Goal: Task Accomplishment & Management: Manage account settings

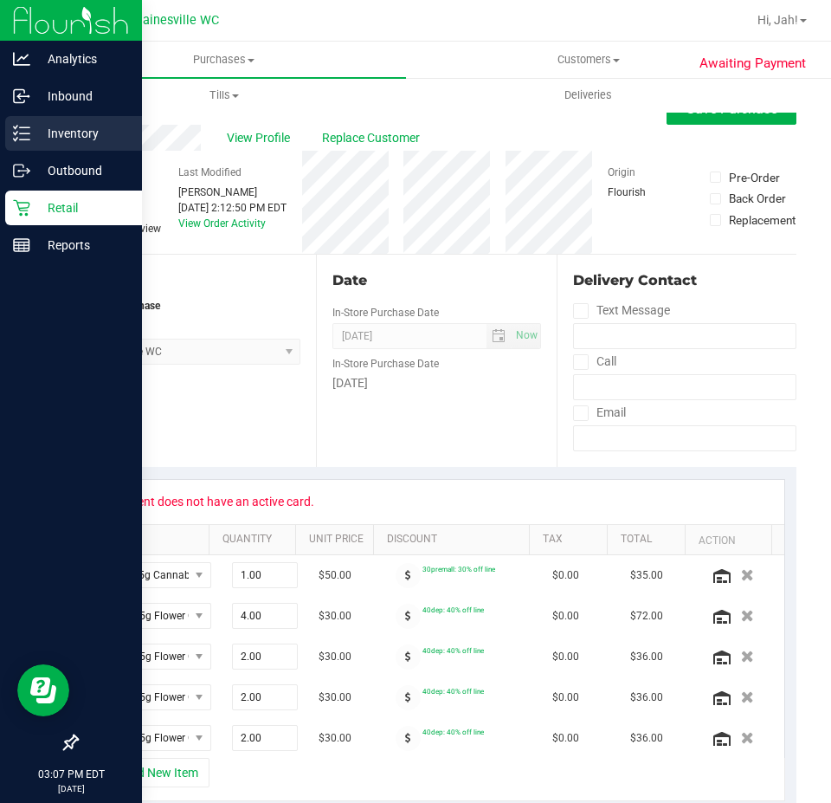
click at [45, 133] on p "Inventory" at bounding box center [82, 133] width 104 height 21
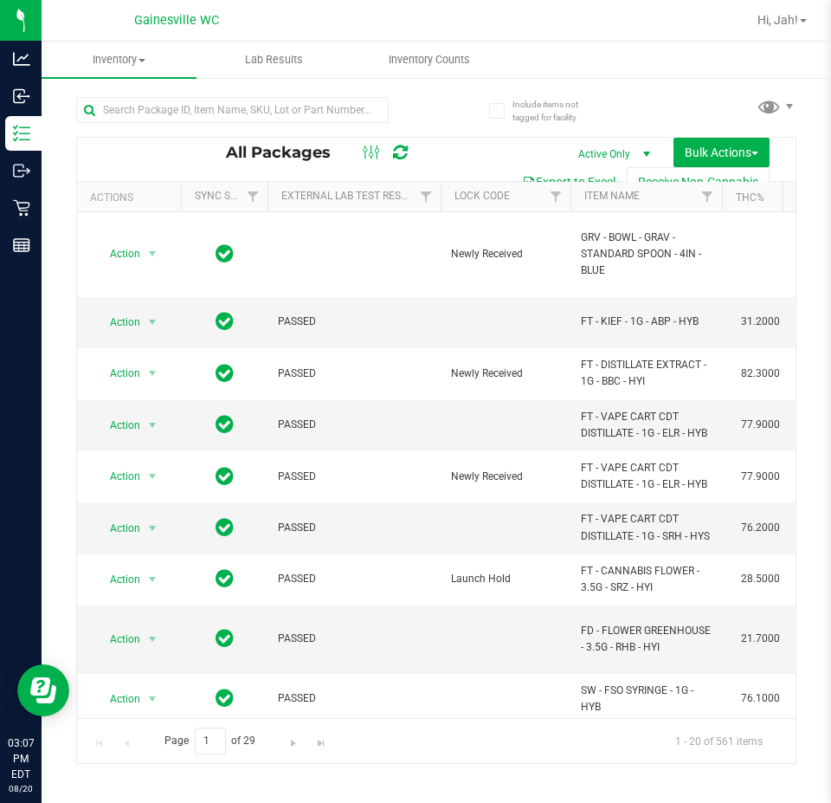
click at [275, 147] on span "All Packages" at bounding box center [287, 152] width 122 height 19
click at [239, 104] on input "text" at bounding box center [232, 110] width 313 height 26
type input "1404123948429811"
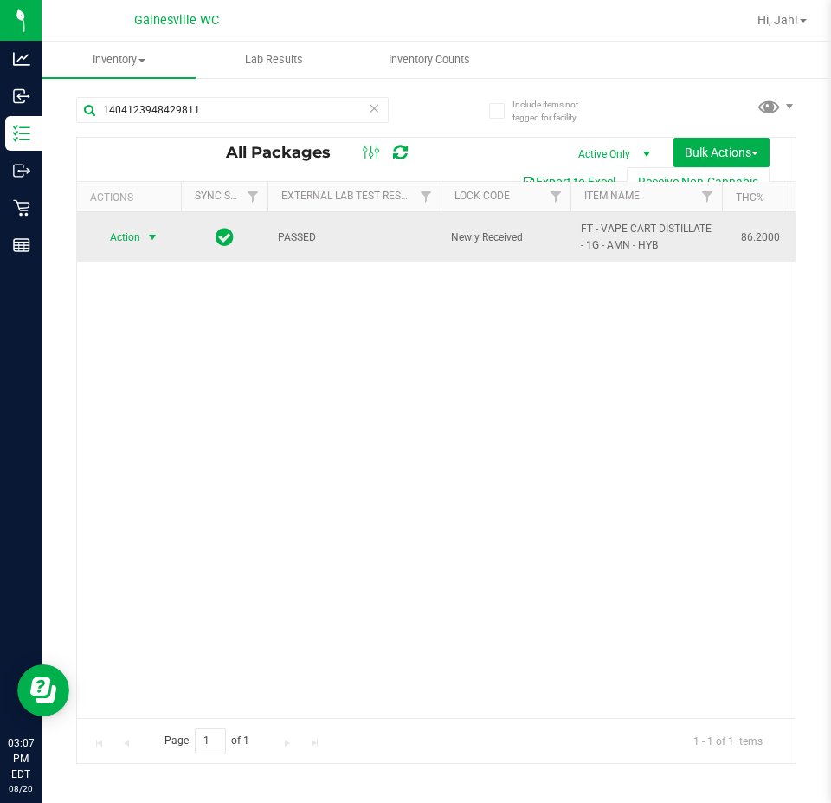
click at [129, 230] on span "Action" at bounding box center [117, 237] width 47 height 24
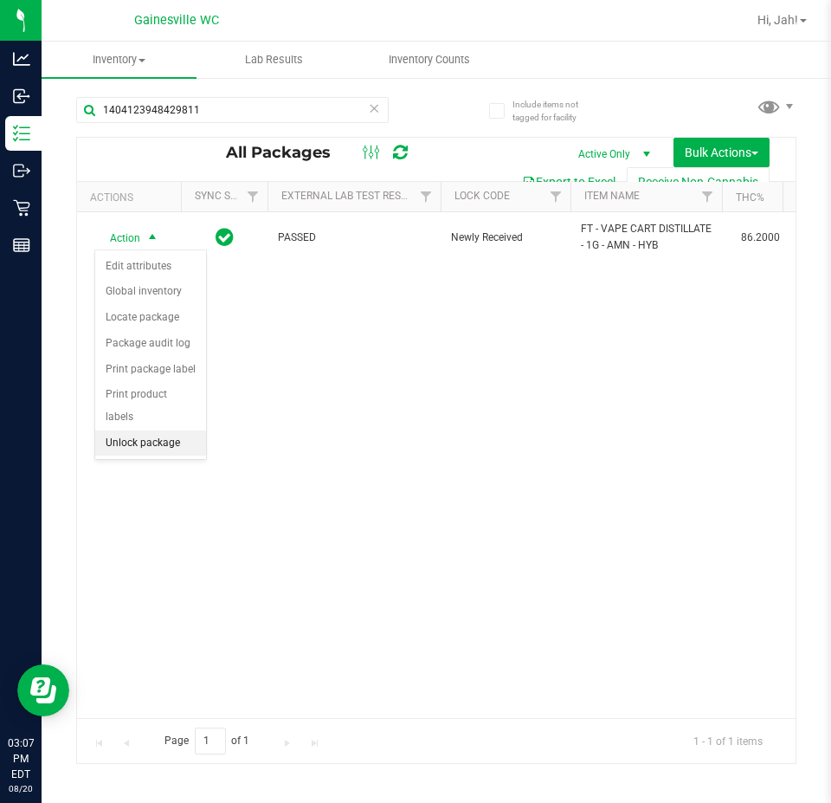
click at [106, 430] on li "Unlock package" at bounding box center [150, 443] width 111 height 26
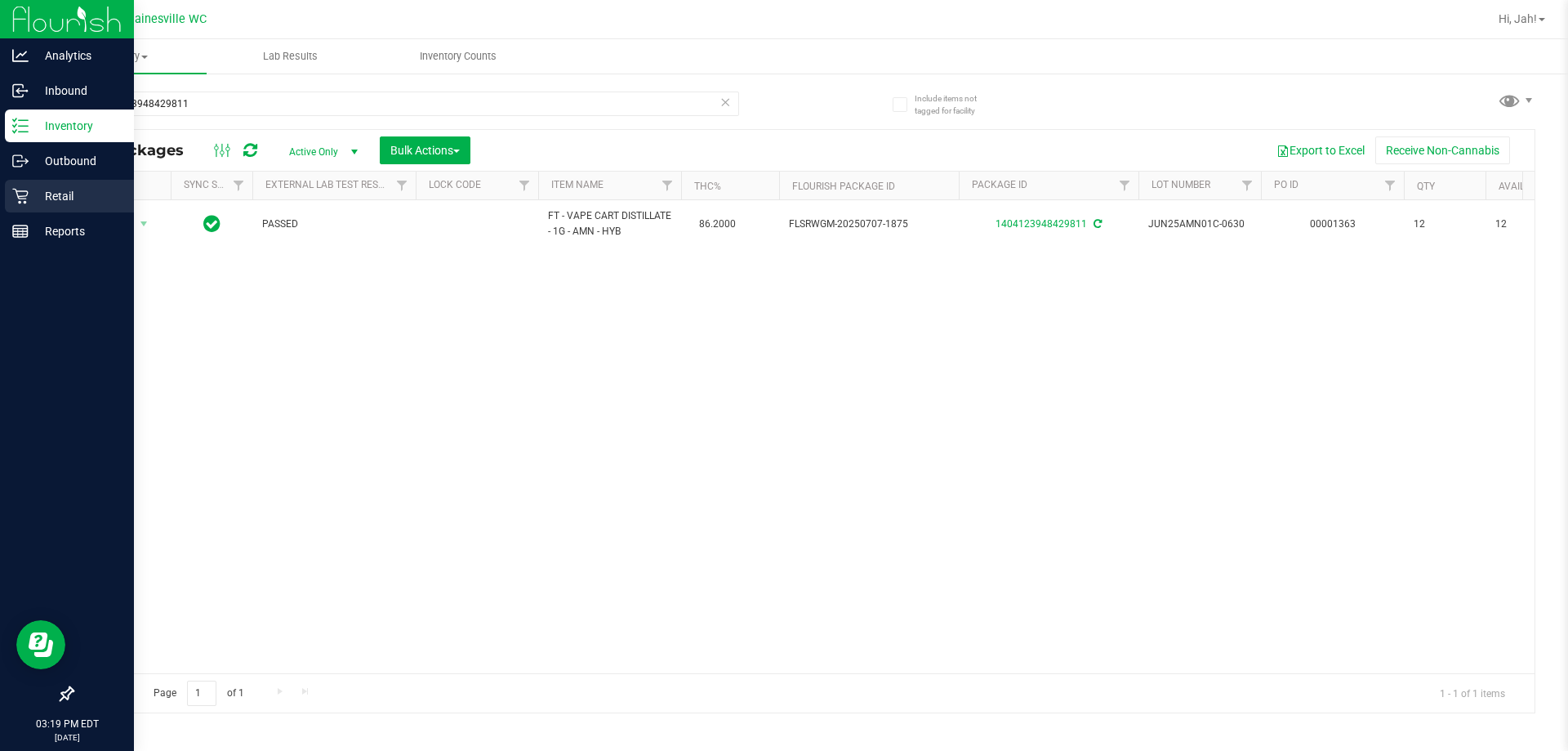
click at [17, 192] on icon at bounding box center [20, 195] width 16 height 16
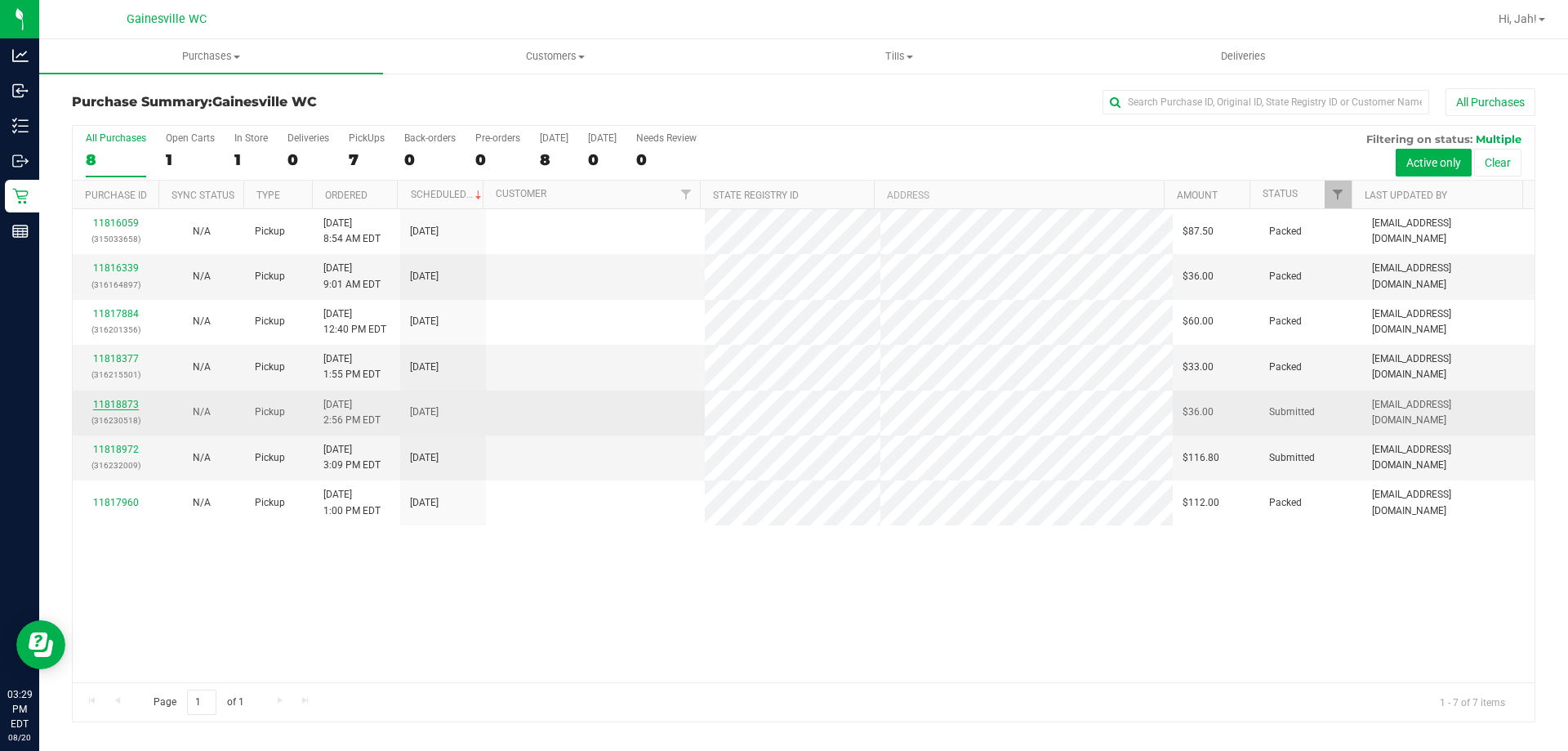
click at [132, 401] on link "11818873" at bounding box center [116, 405] width 45 height 11
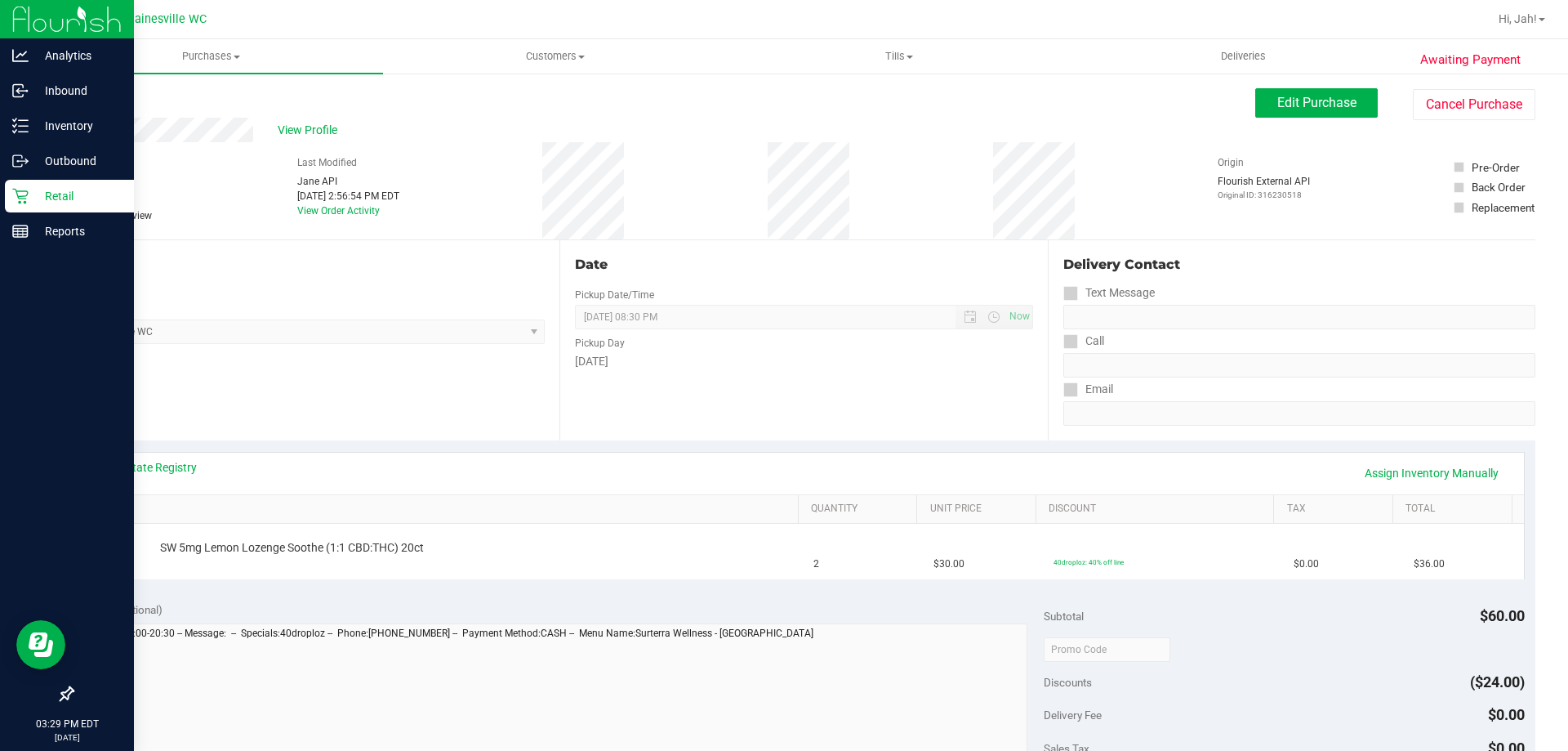
click at [25, 192] on icon at bounding box center [20, 196] width 15 height 15
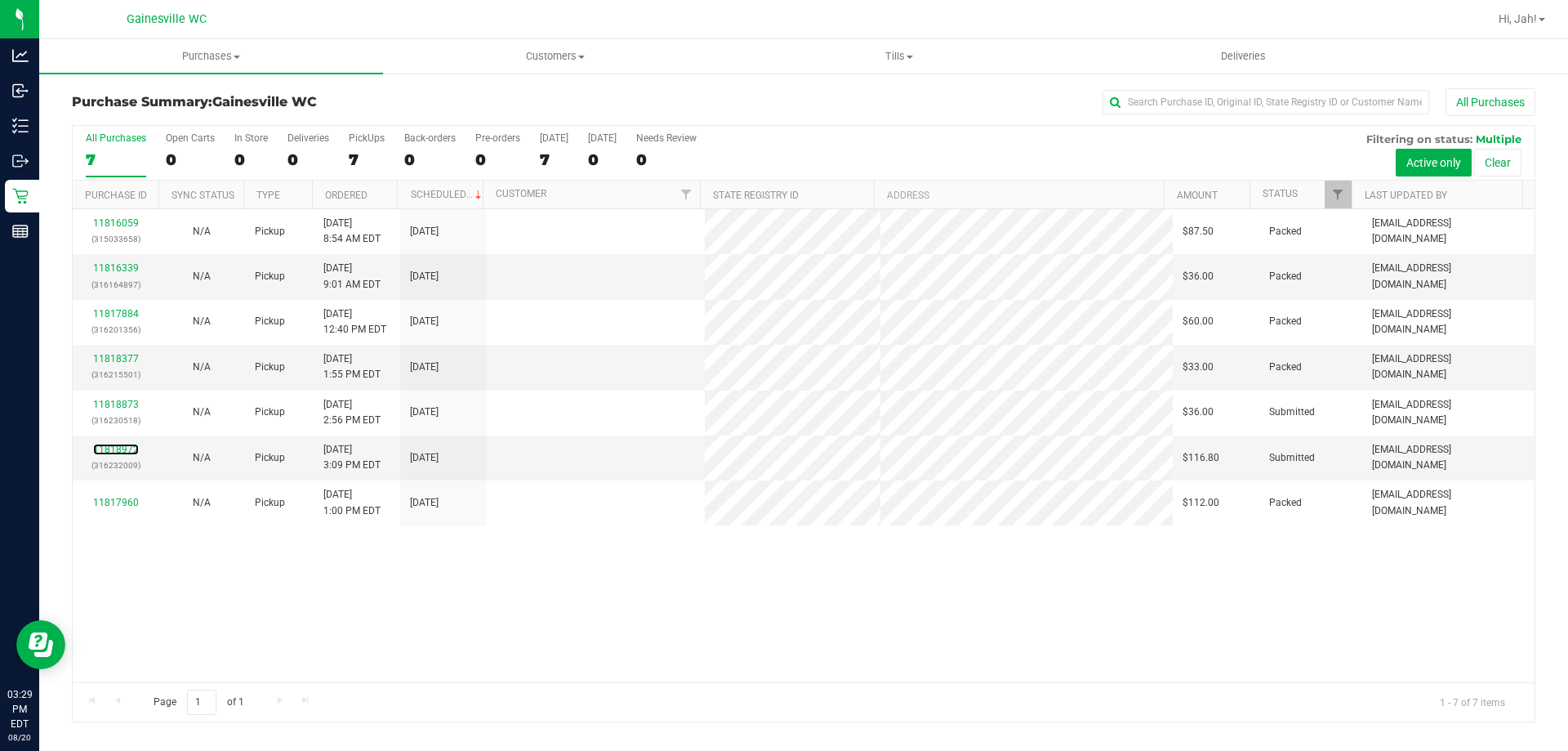
click at [123, 448] on link "11818972" at bounding box center [116, 449] width 45 height 11
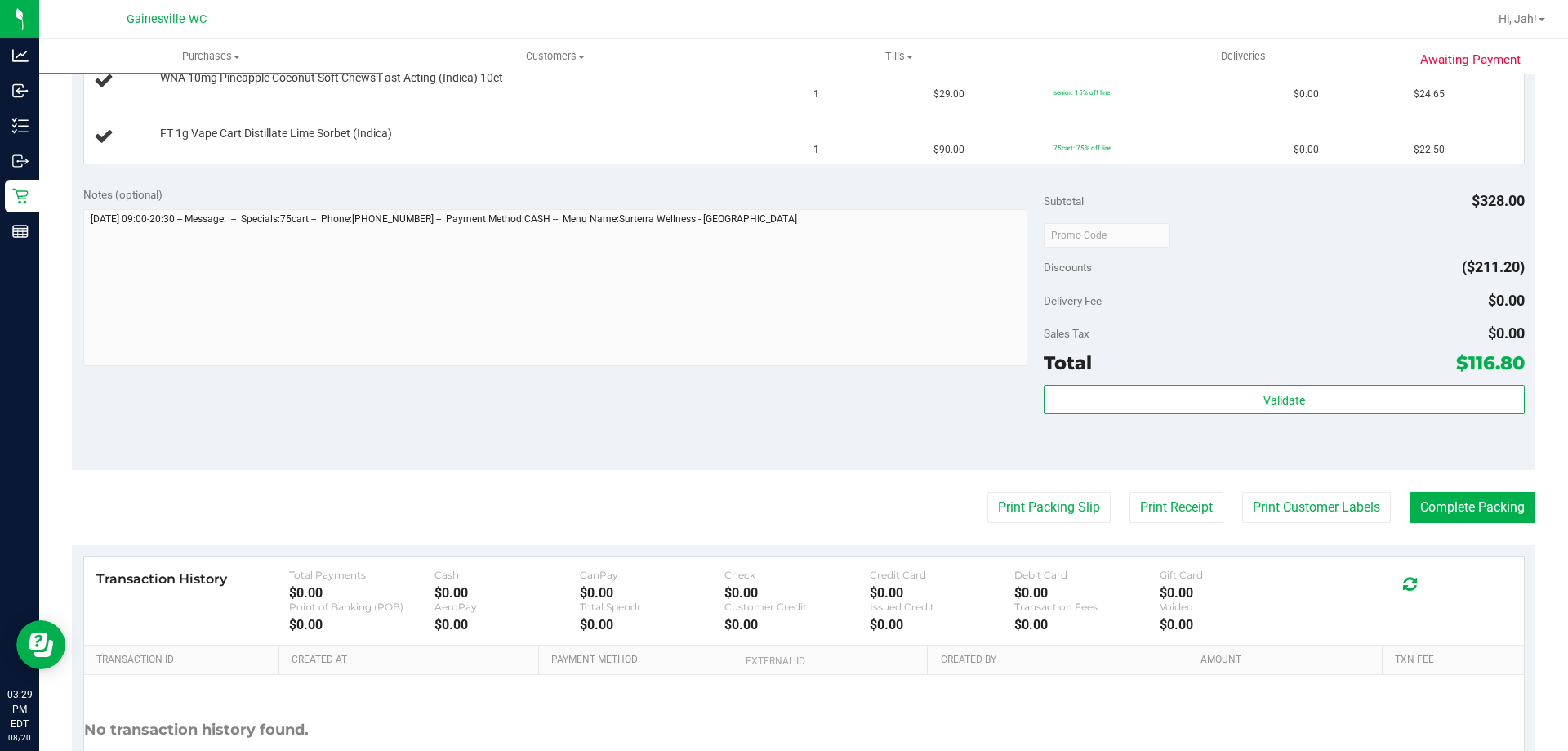
scroll to position [735, 0]
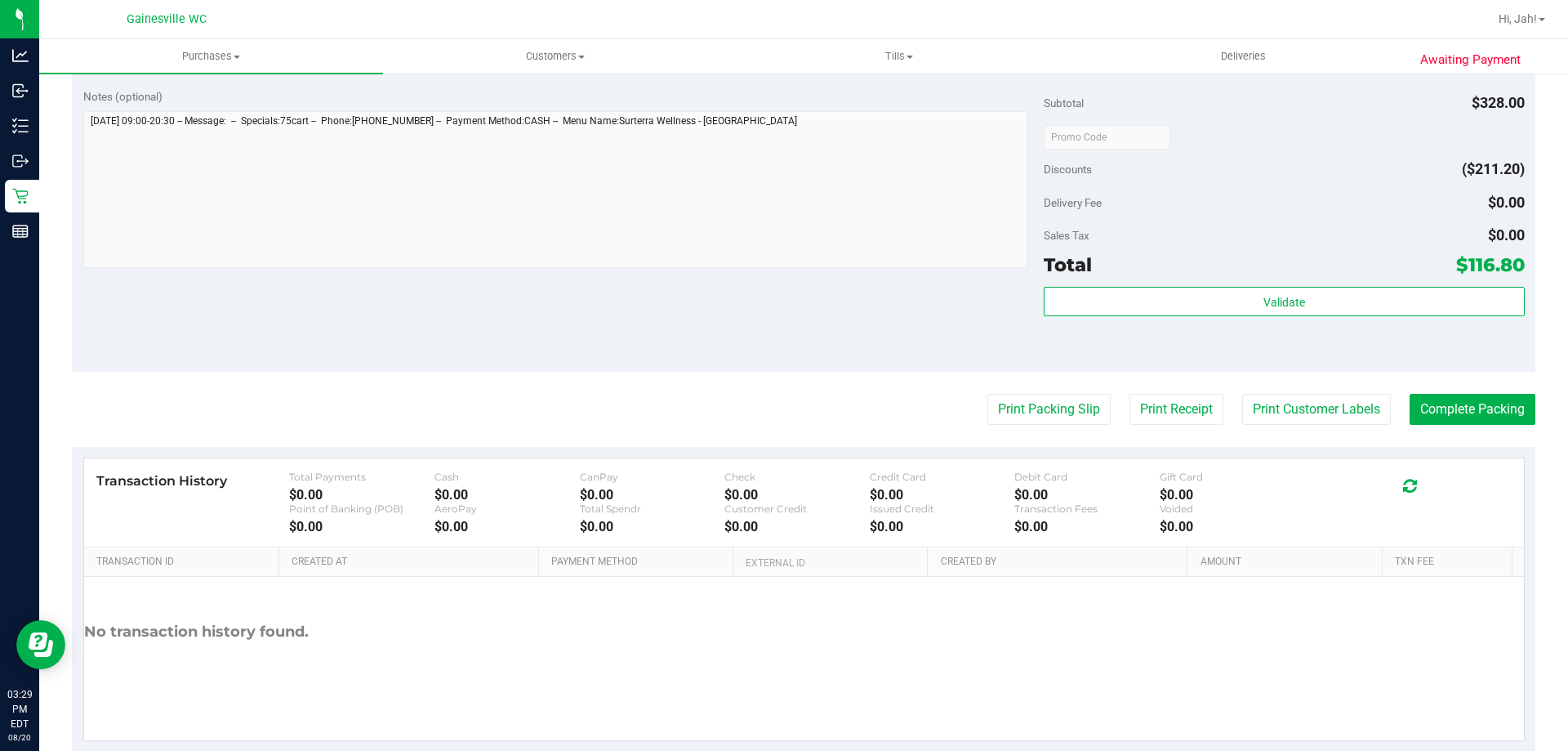
click at [784, 430] on purchase-details "Back Edit Purchase Cancel Purchase View Profile # 11818972 BioTrack ID: - Submi…" at bounding box center [803, 53] width 1463 height 1400
click at [784, 417] on button "Print Packing Slip" at bounding box center [1048, 409] width 124 height 31
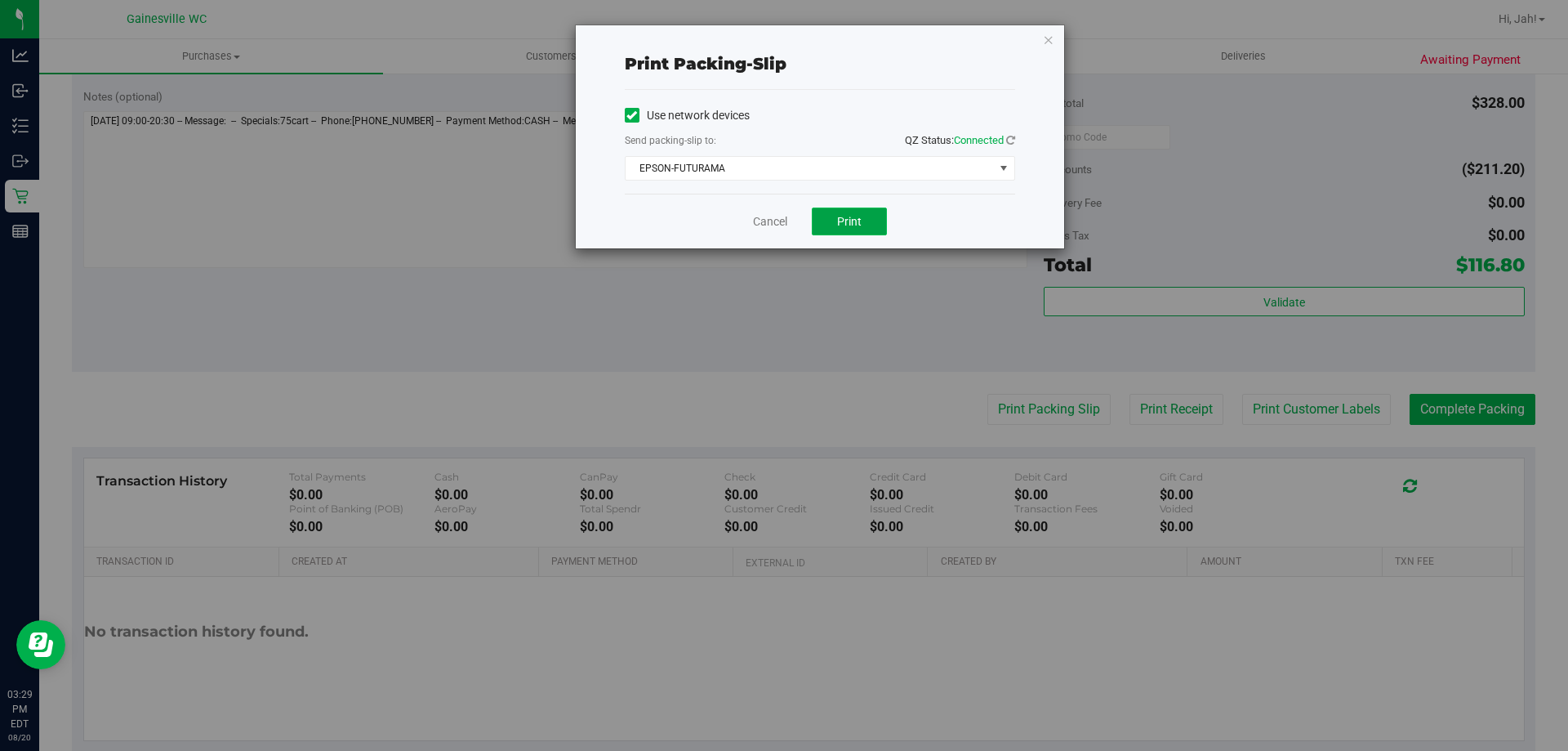
click at [784, 225] on span "Print" at bounding box center [850, 222] width 25 height 13
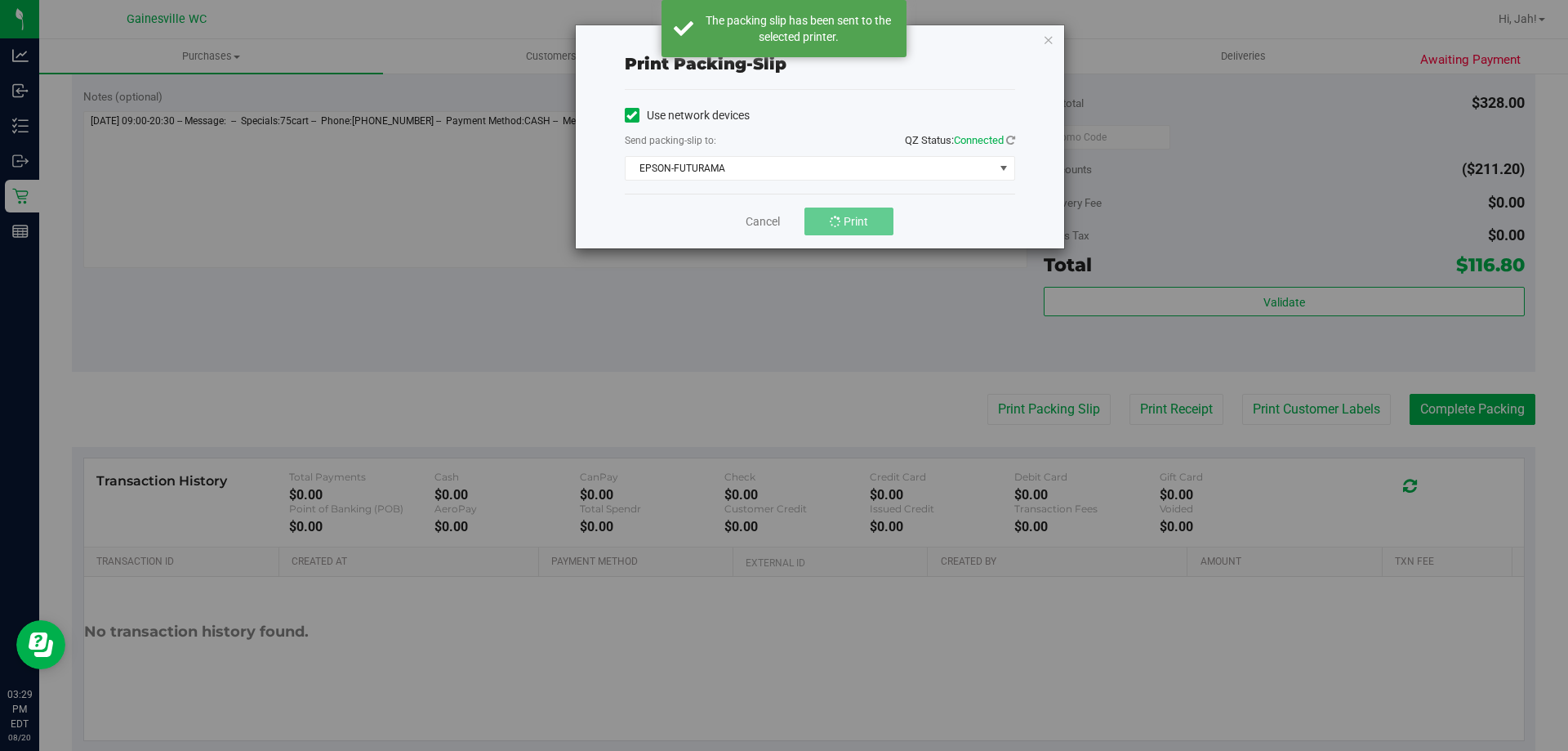
click at [784, 155] on div "Use network devices Send packing-slip to: QZ Status: Connected EPSON-FUTURAMA C…" at bounding box center [820, 142] width 390 height 77
click at [784, 166] on span "EPSON-FUTURAMA" at bounding box center [809, 168] width 369 height 23
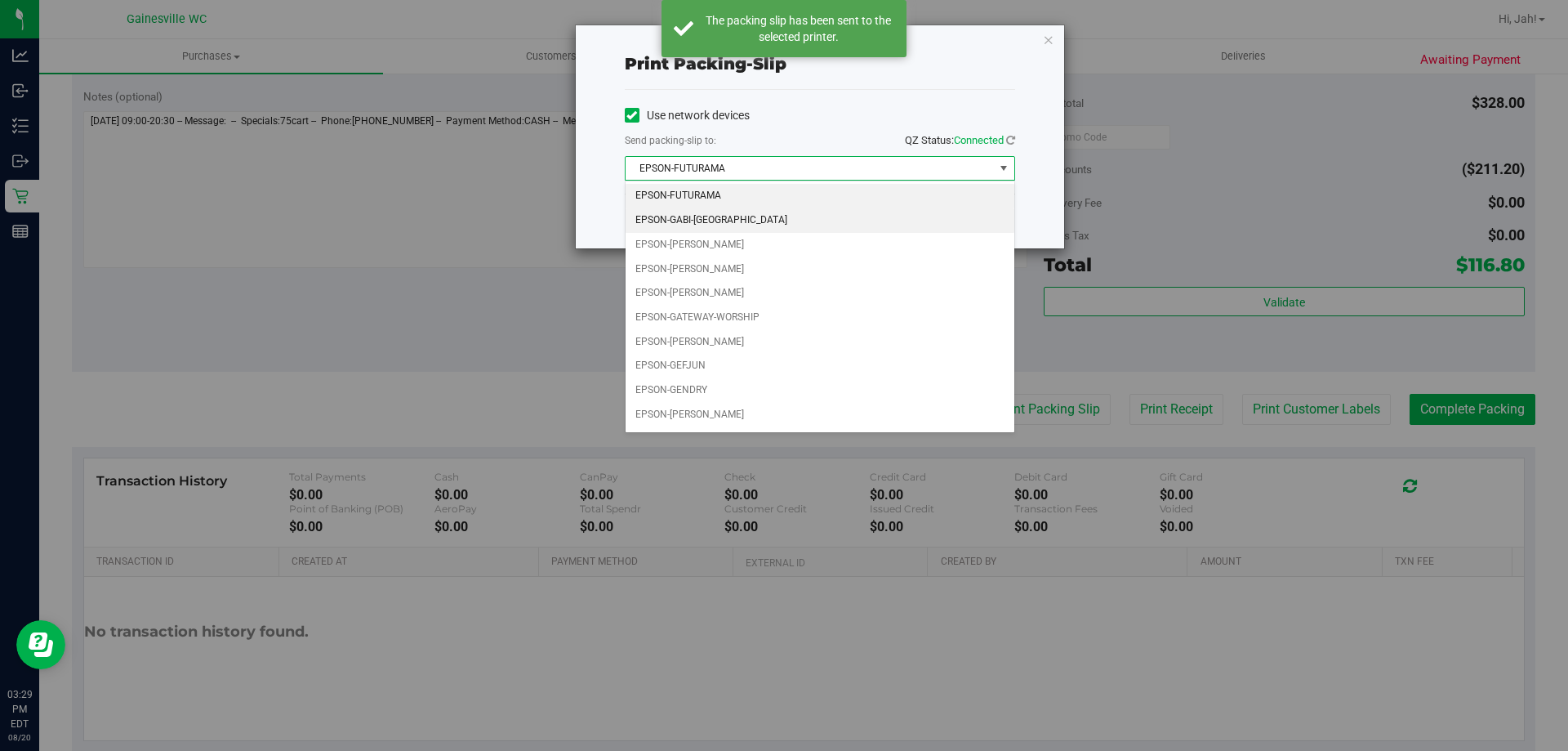
click at [748, 215] on li "EPSON-GABI-[GEOGRAPHIC_DATA]" at bounding box center [819, 221] width 388 height 25
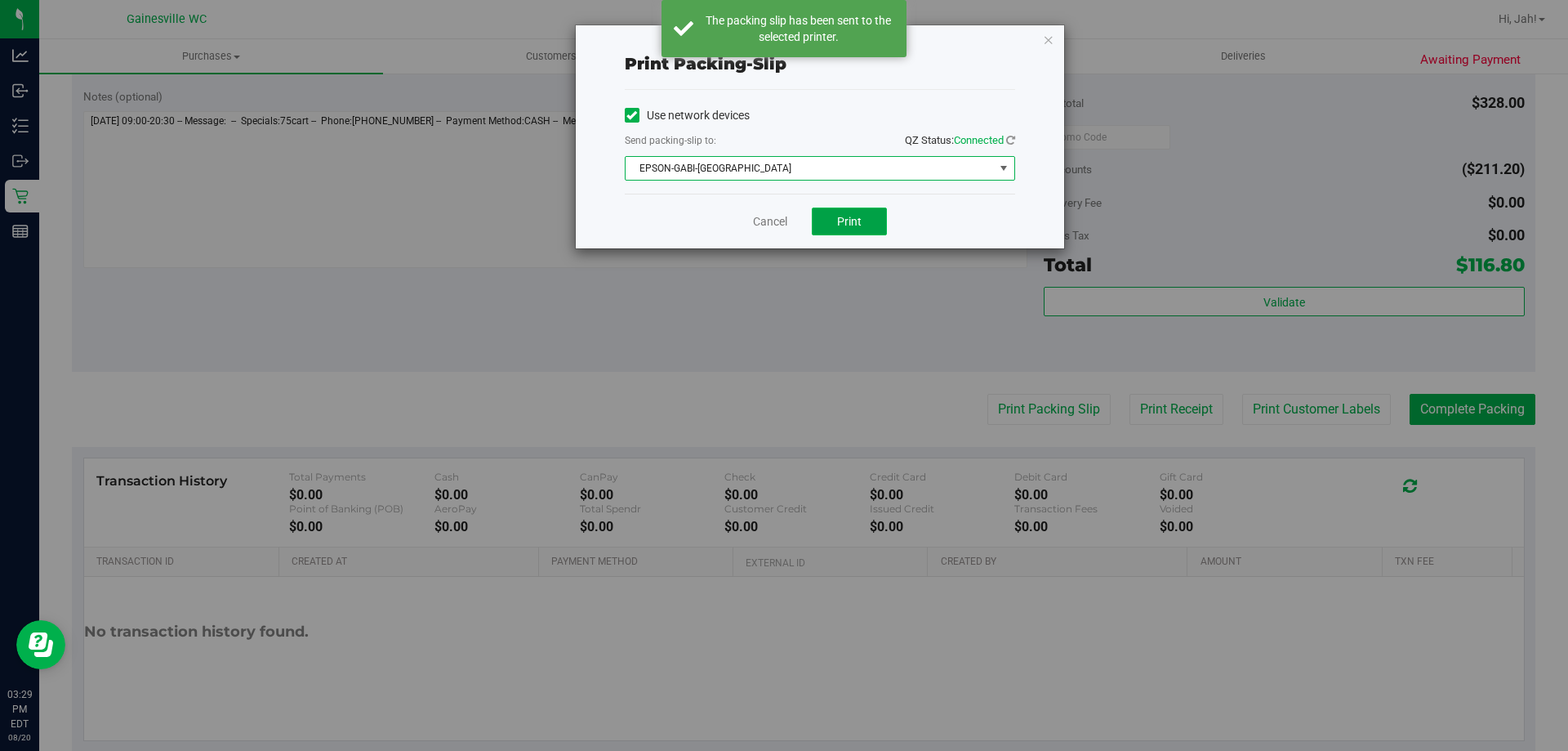
click at [784, 218] on button "Print" at bounding box center [850, 221] width 75 height 27
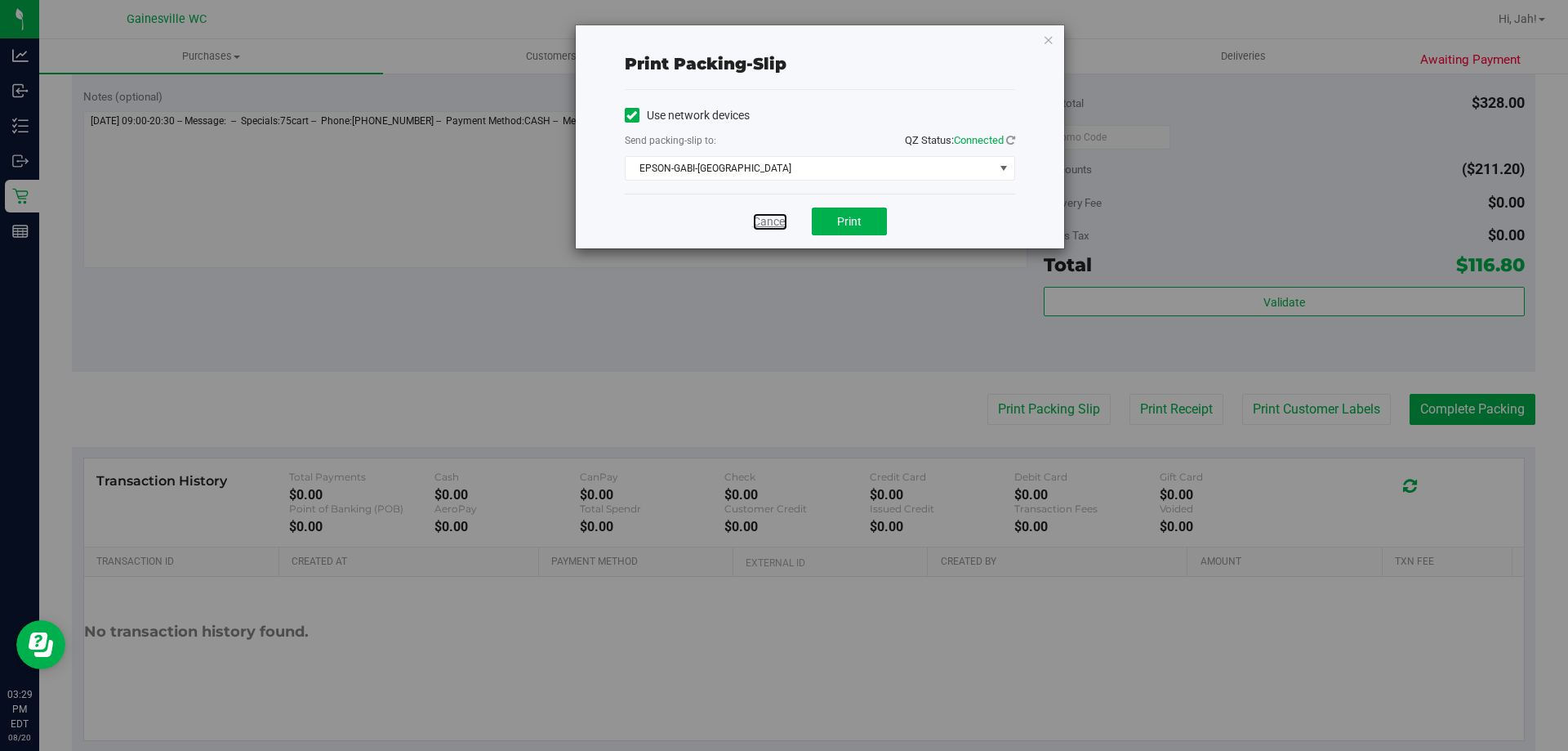
click at [762, 227] on link "Cancel" at bounding box center [770, 222] width 34 height 17
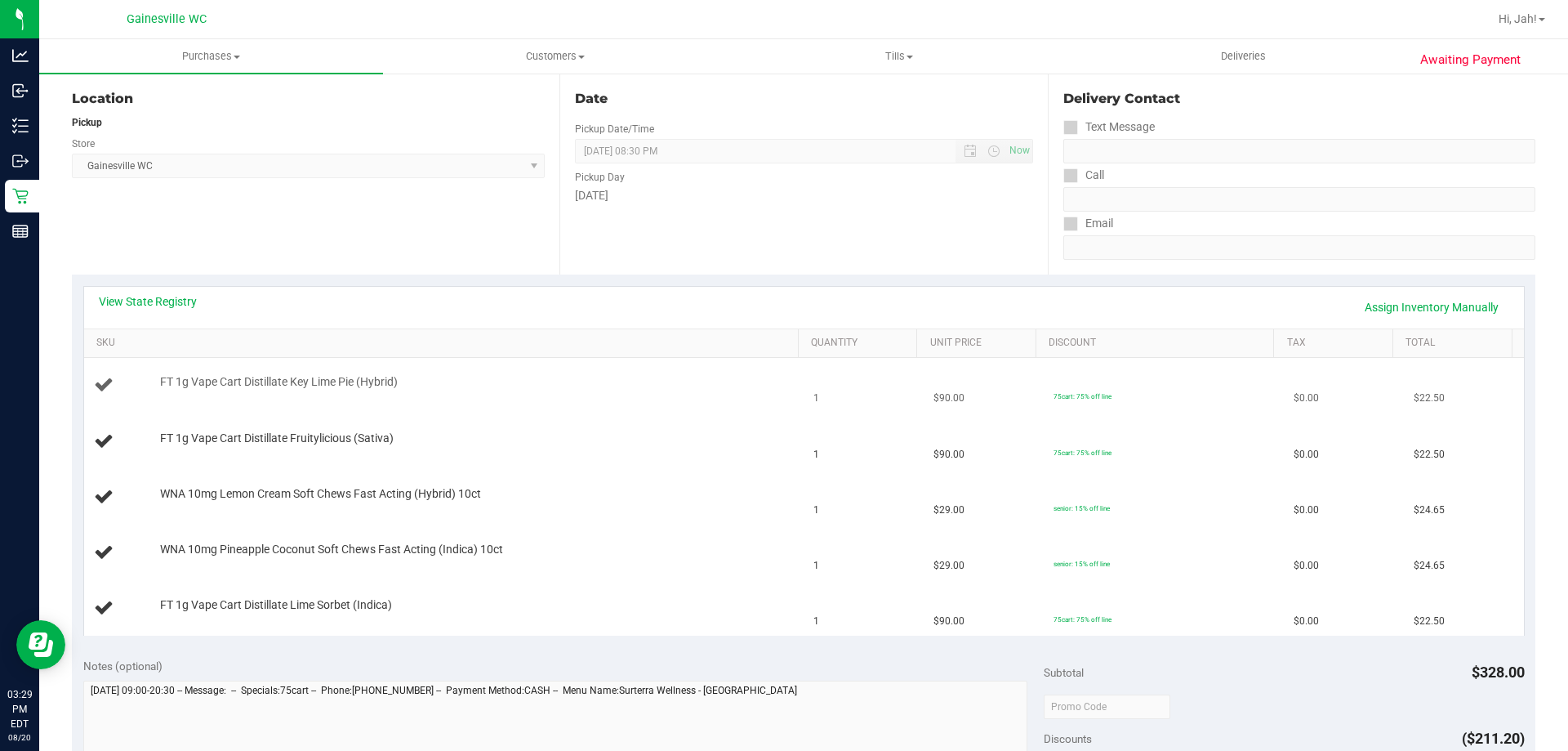
scroll to position [163, 0]
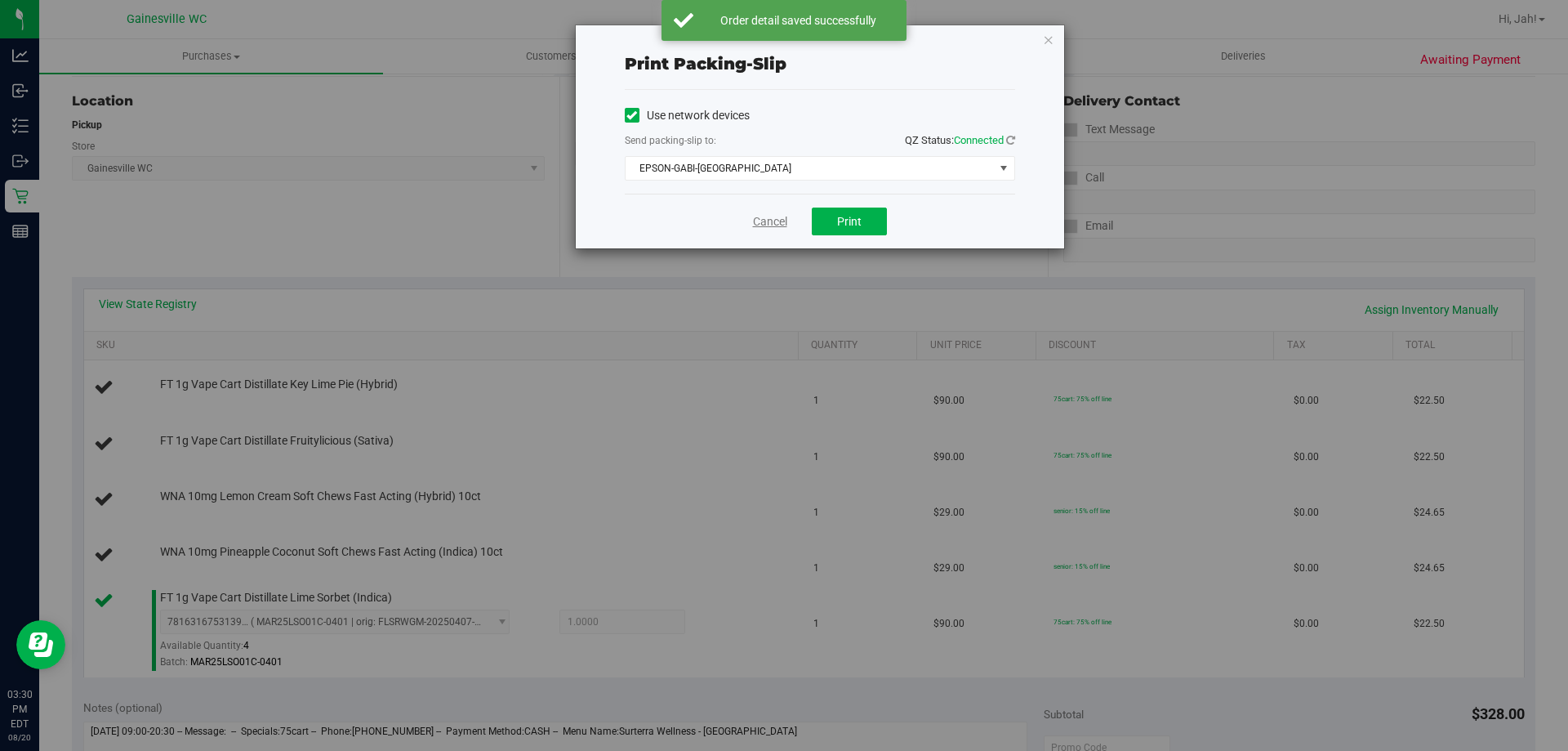
click at [765, 214] on link "Cancel" at bounding box center [770, 222] width 34 height 17
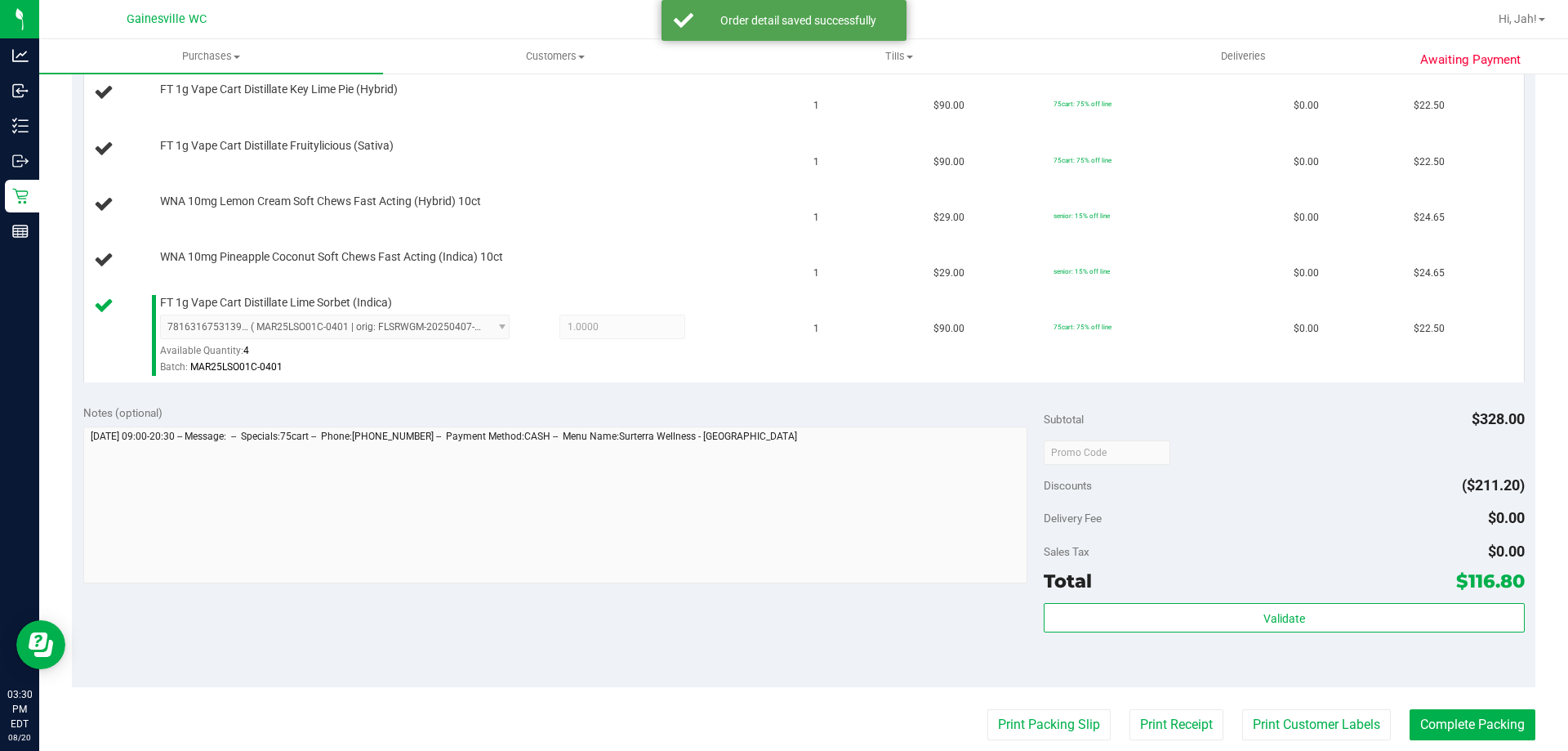
scroll to position [428, 0]
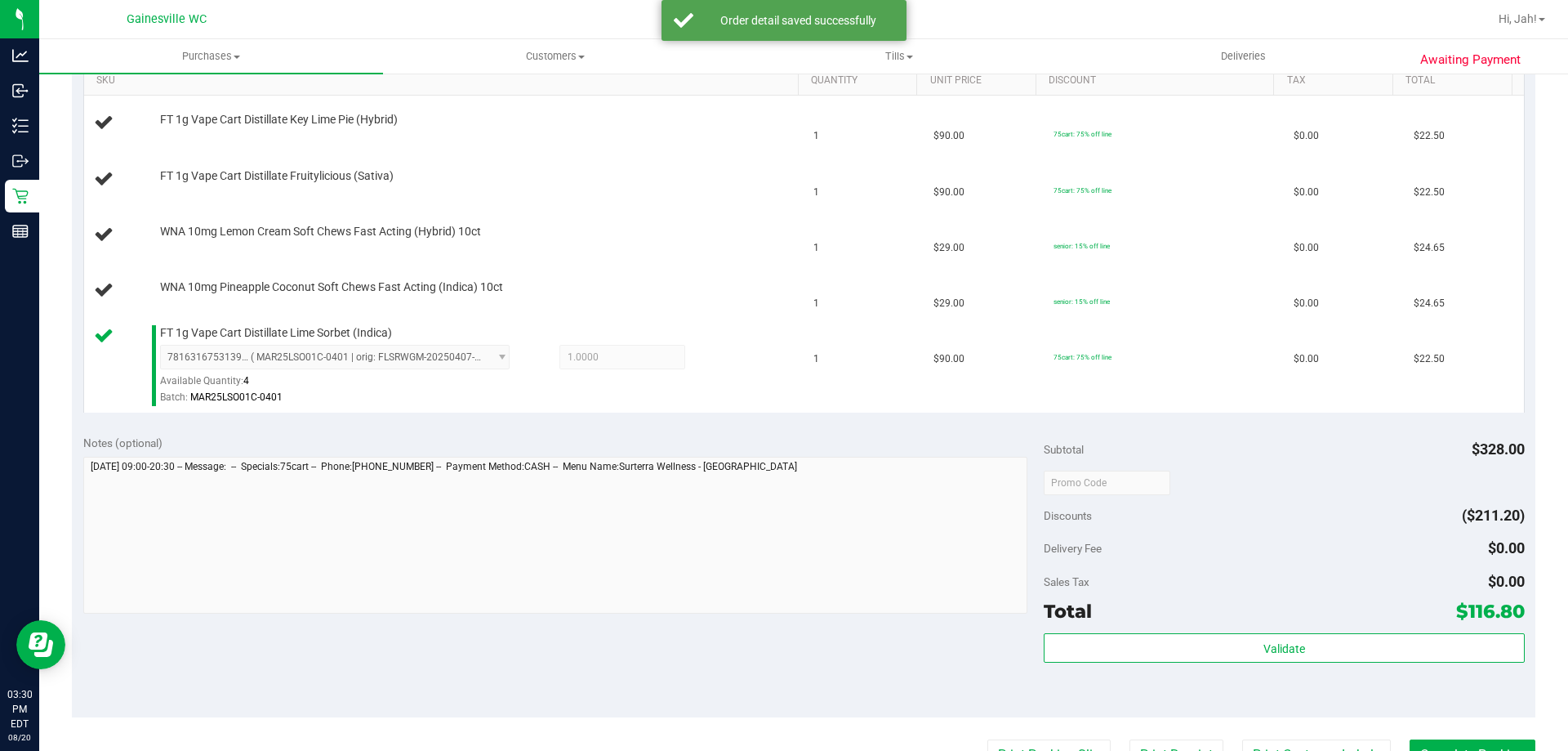
click at [784, 740] on button "Print Packing Slip" at bounding box center [1048, 755] width 124 height 31
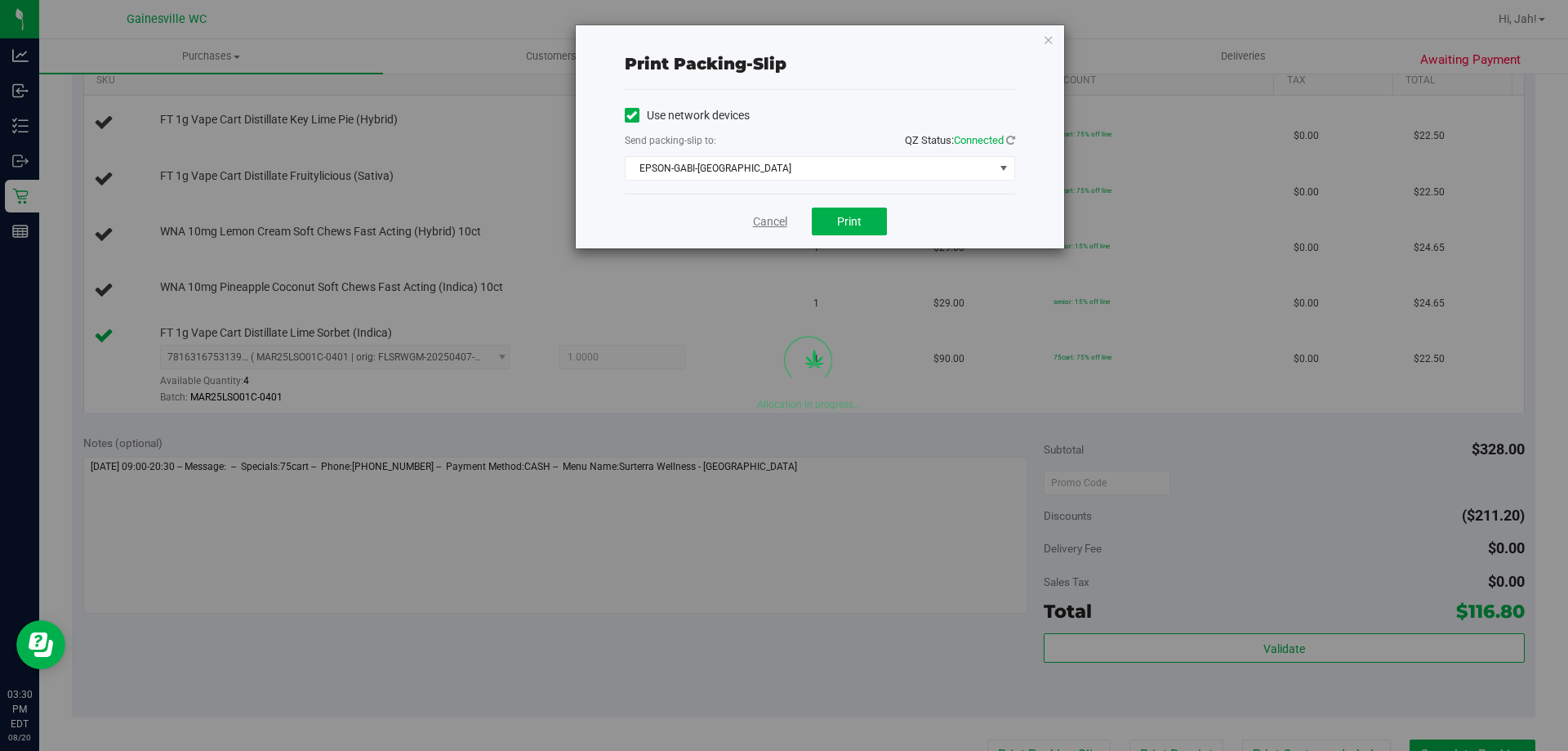
click at [764, 225] on link "Cancel" at bounding box center [770, 222] width 34 height 17
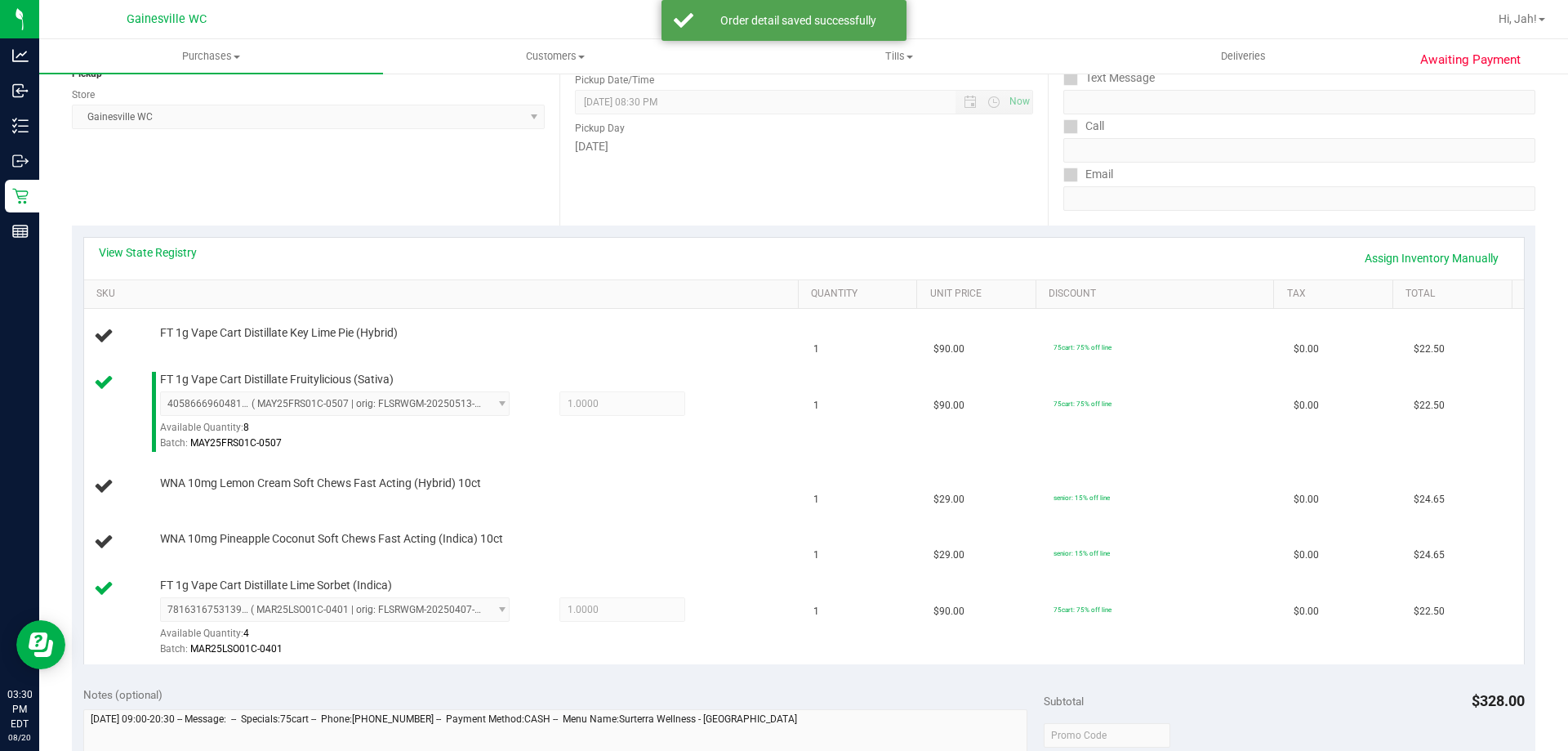
scroll to position [216, 0]
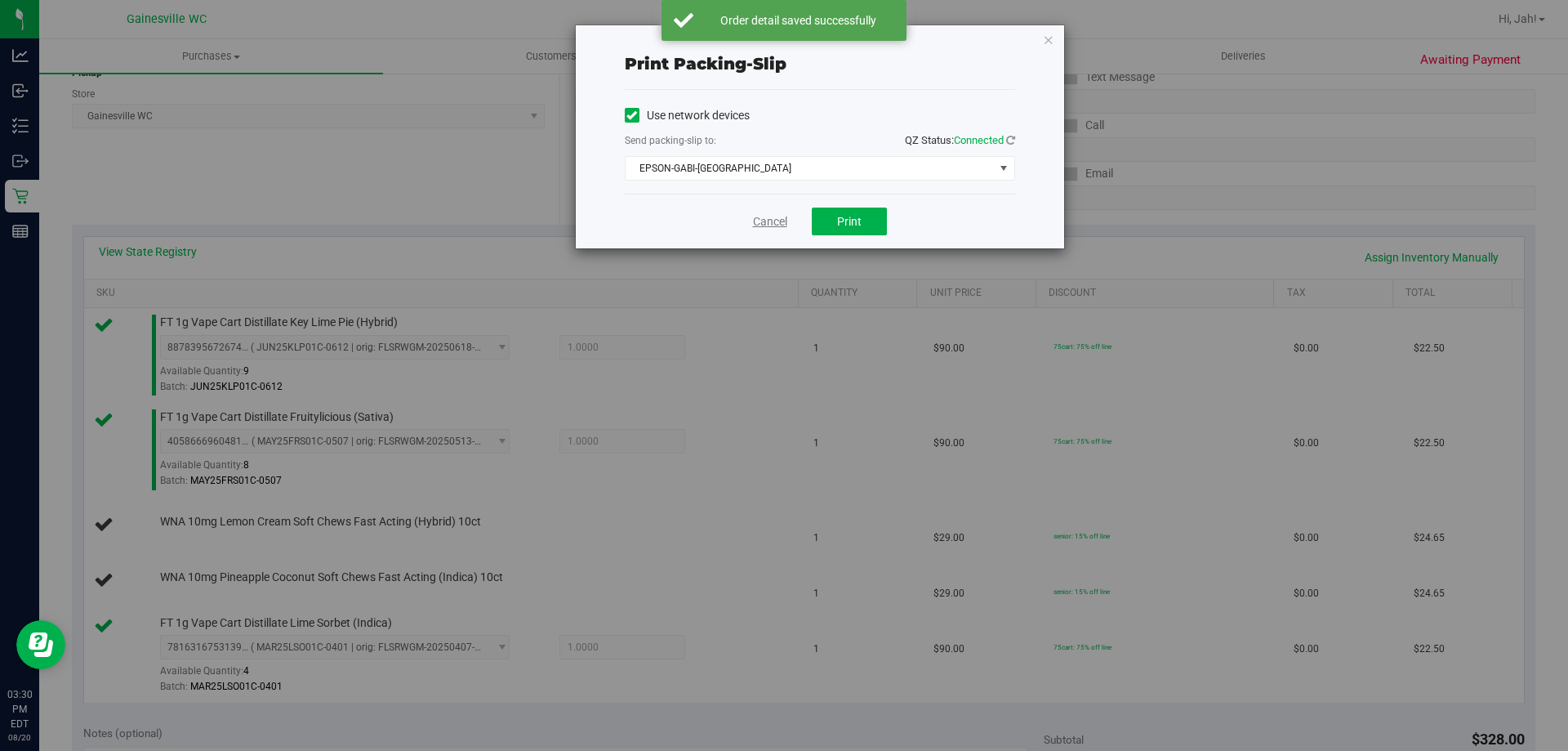
click at [757, 217] on link "Cancel" at bounding box center [770, 222] width 34 height 17
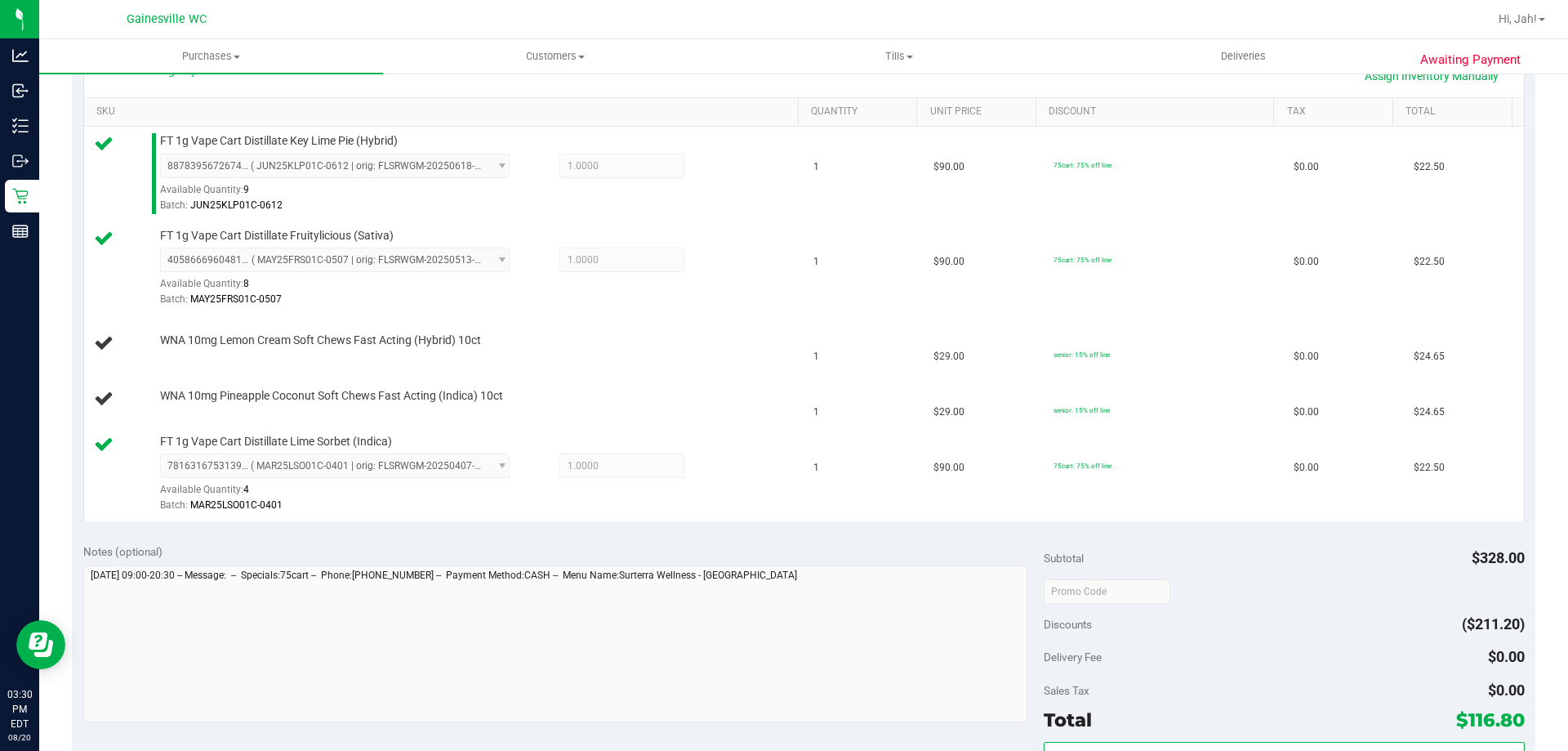
scroll to position [396, 0]
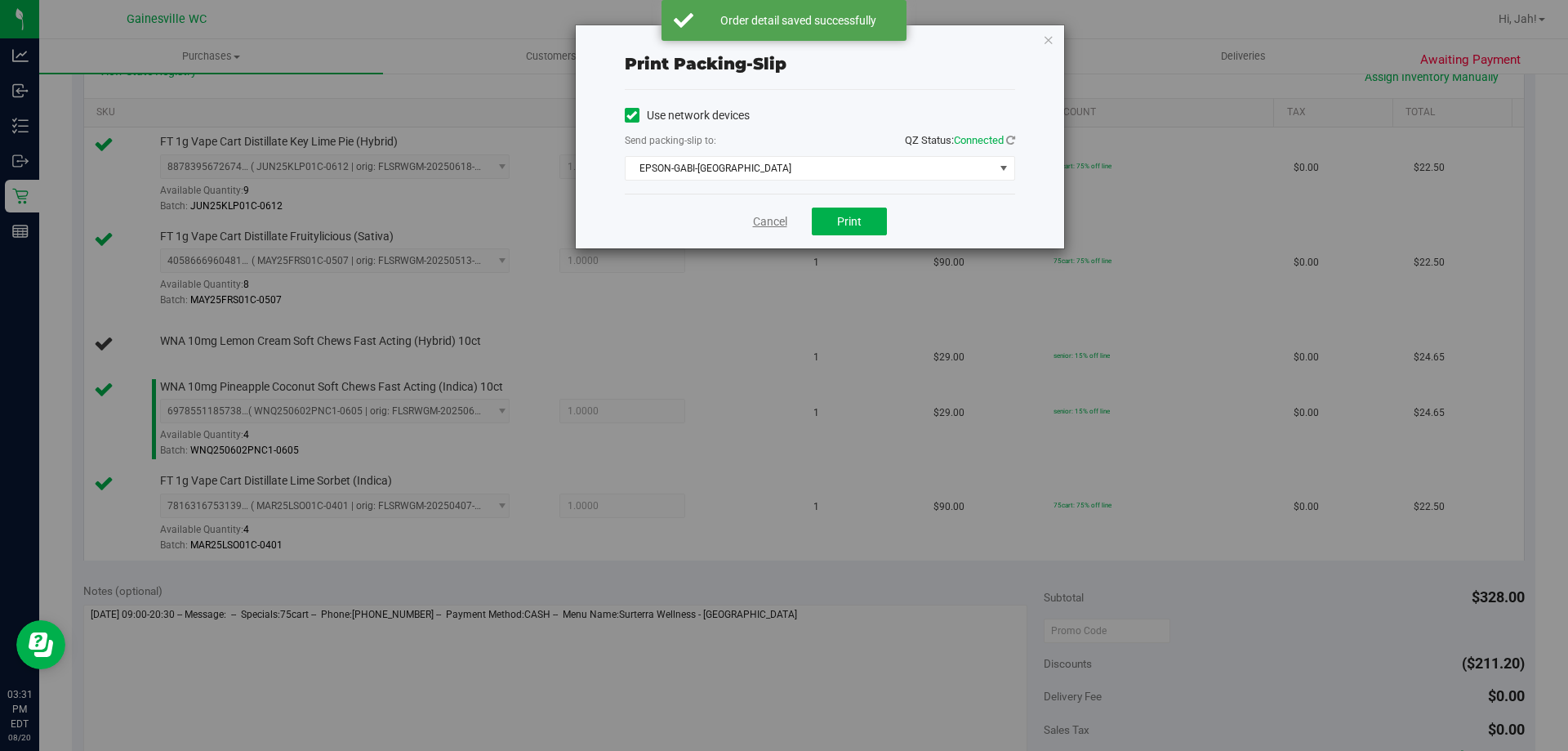
click at [754, 222] on link "Cancel" at bounding box center [770, 222] width 34 height 17
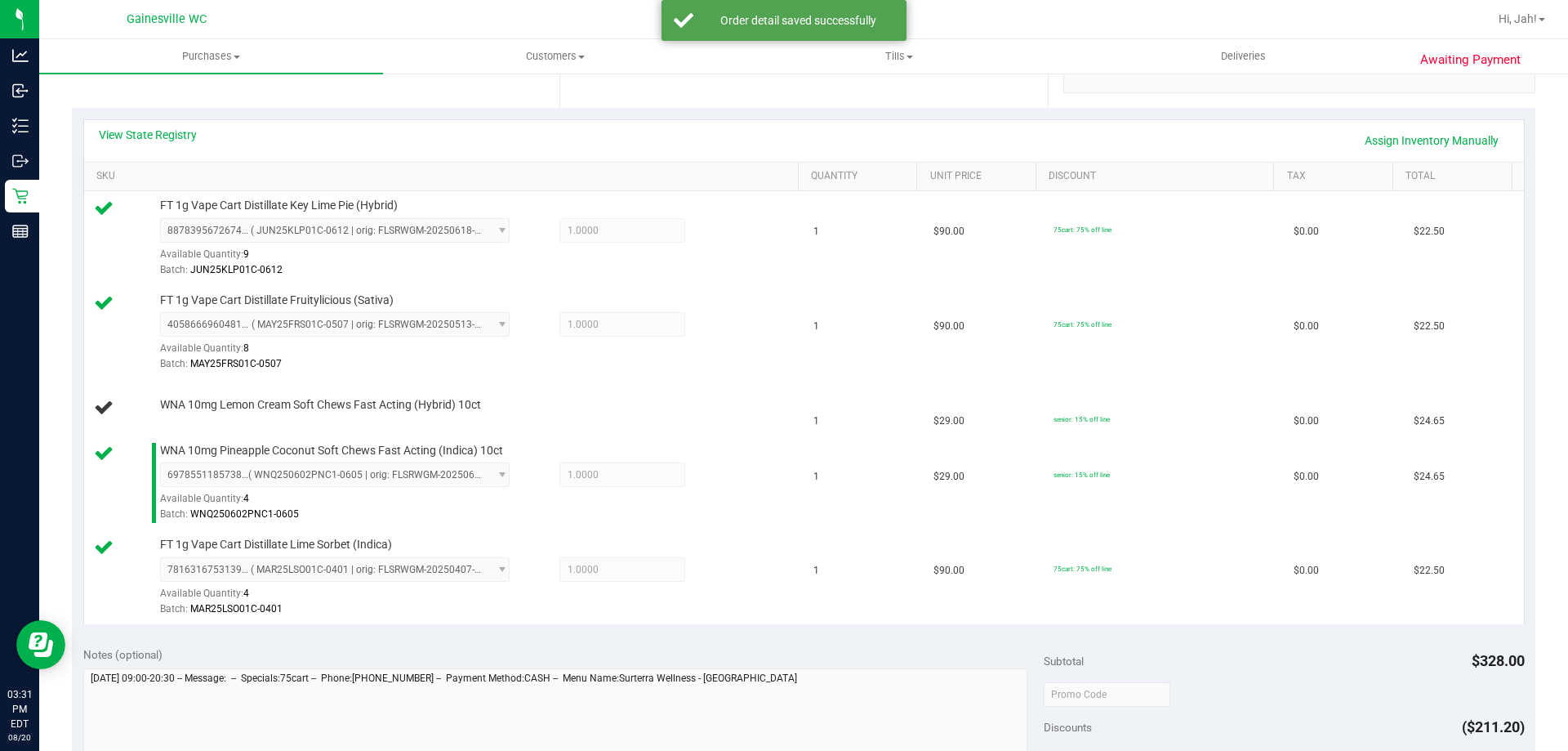
scroll to position [329, 0]
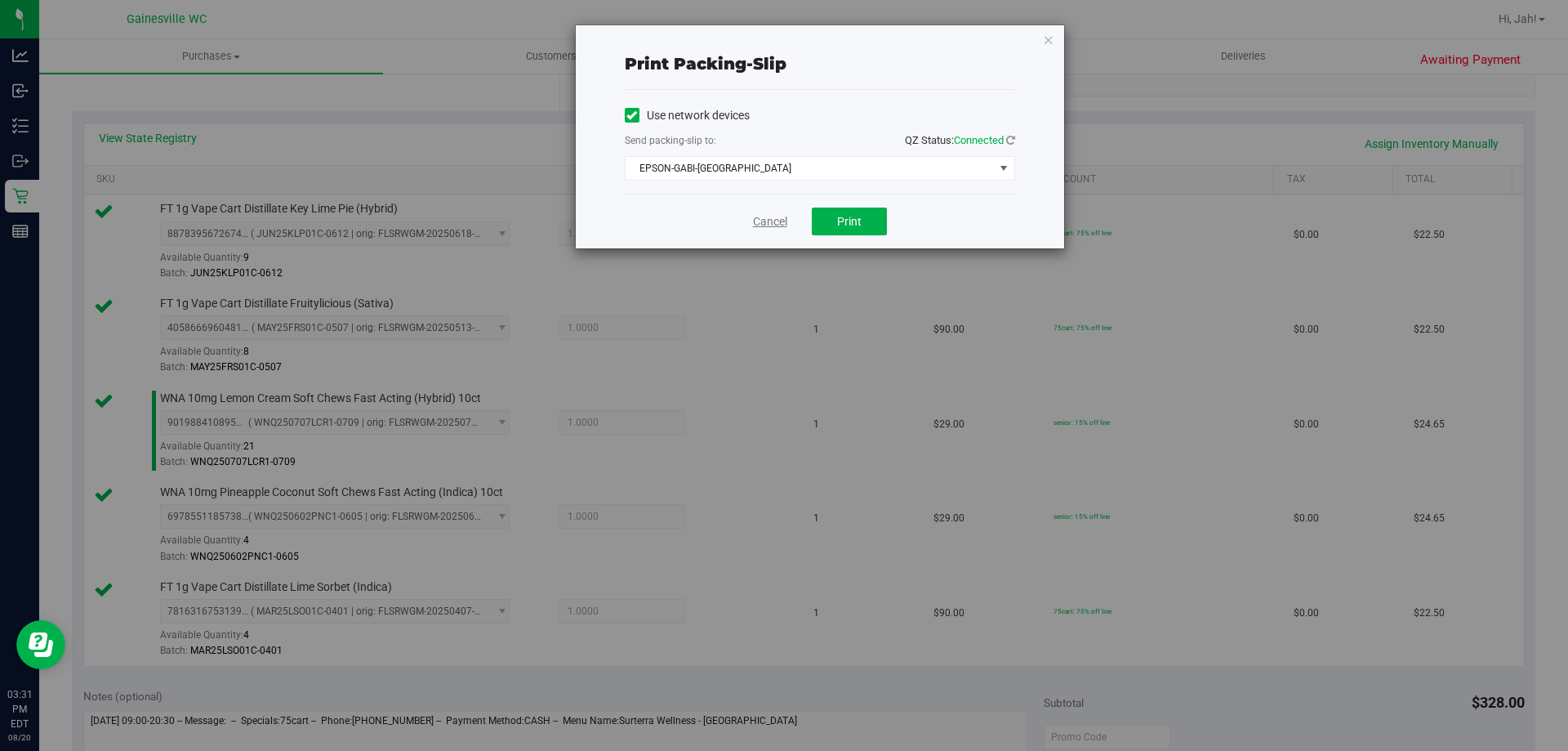
click at [757, 220] on link "Cancel" at bounding box center [770, 222] width 34 height 17
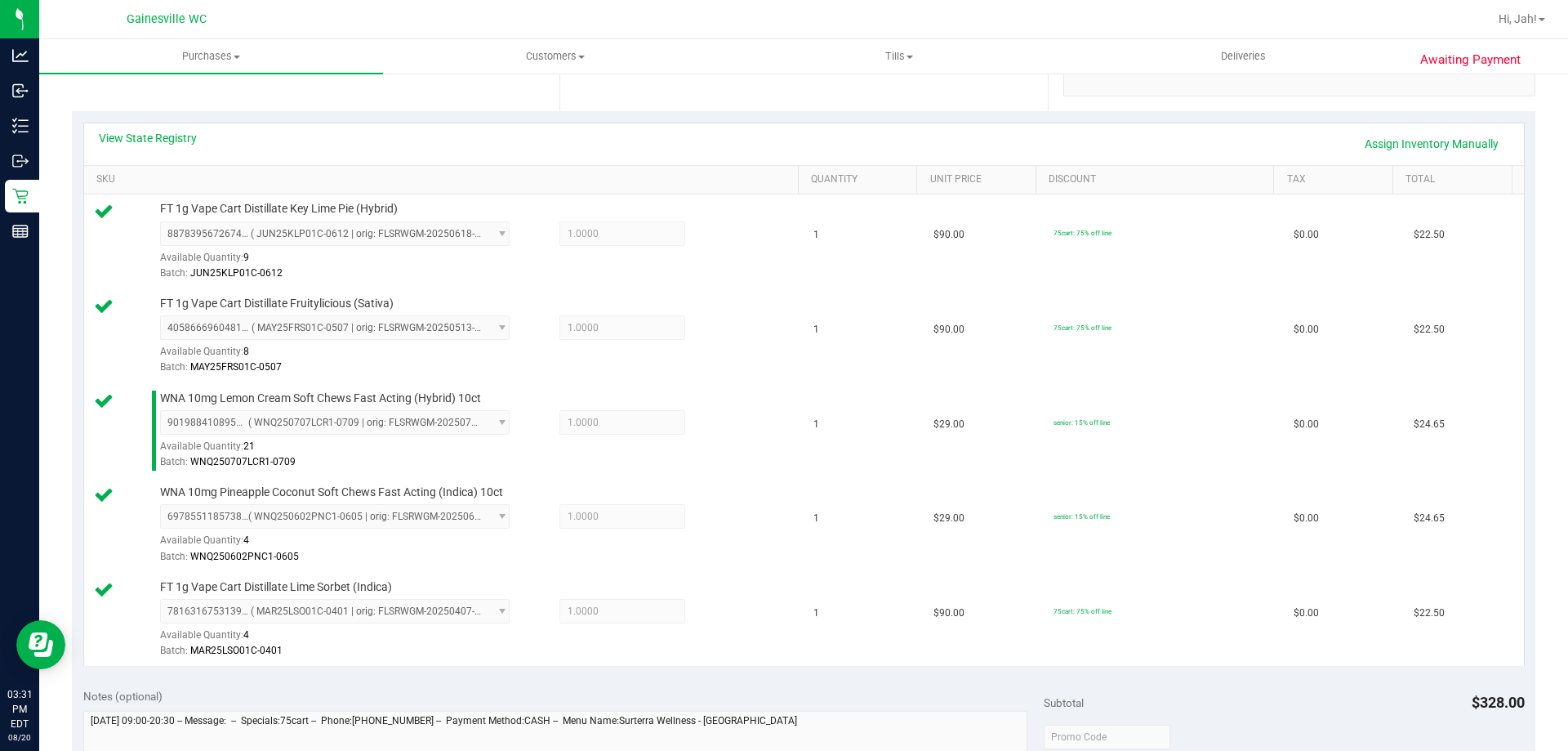
scroll to position [943, 0]
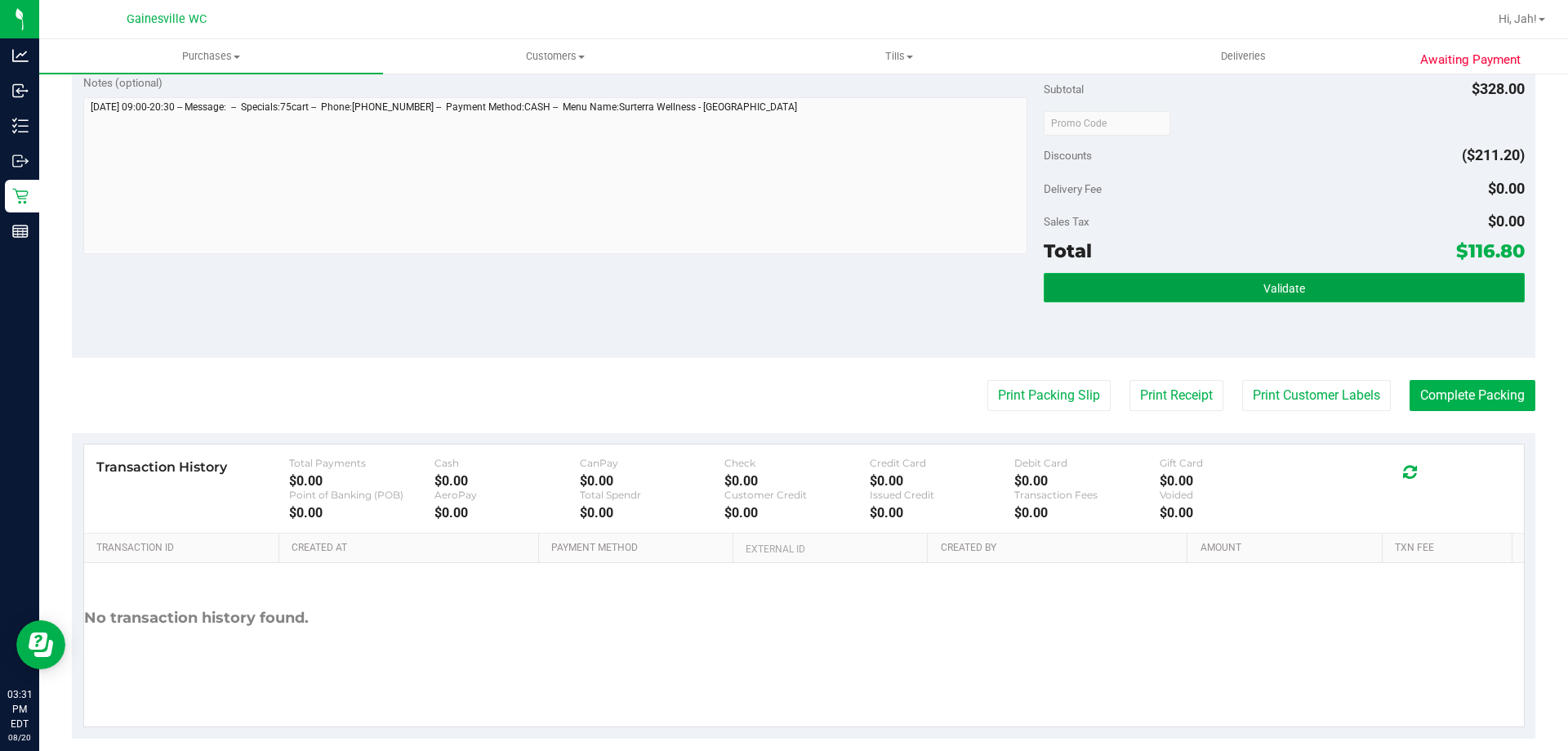
click at [784, 293] on button "Validate" at bounding box center [1283, 287] width 480 height 29
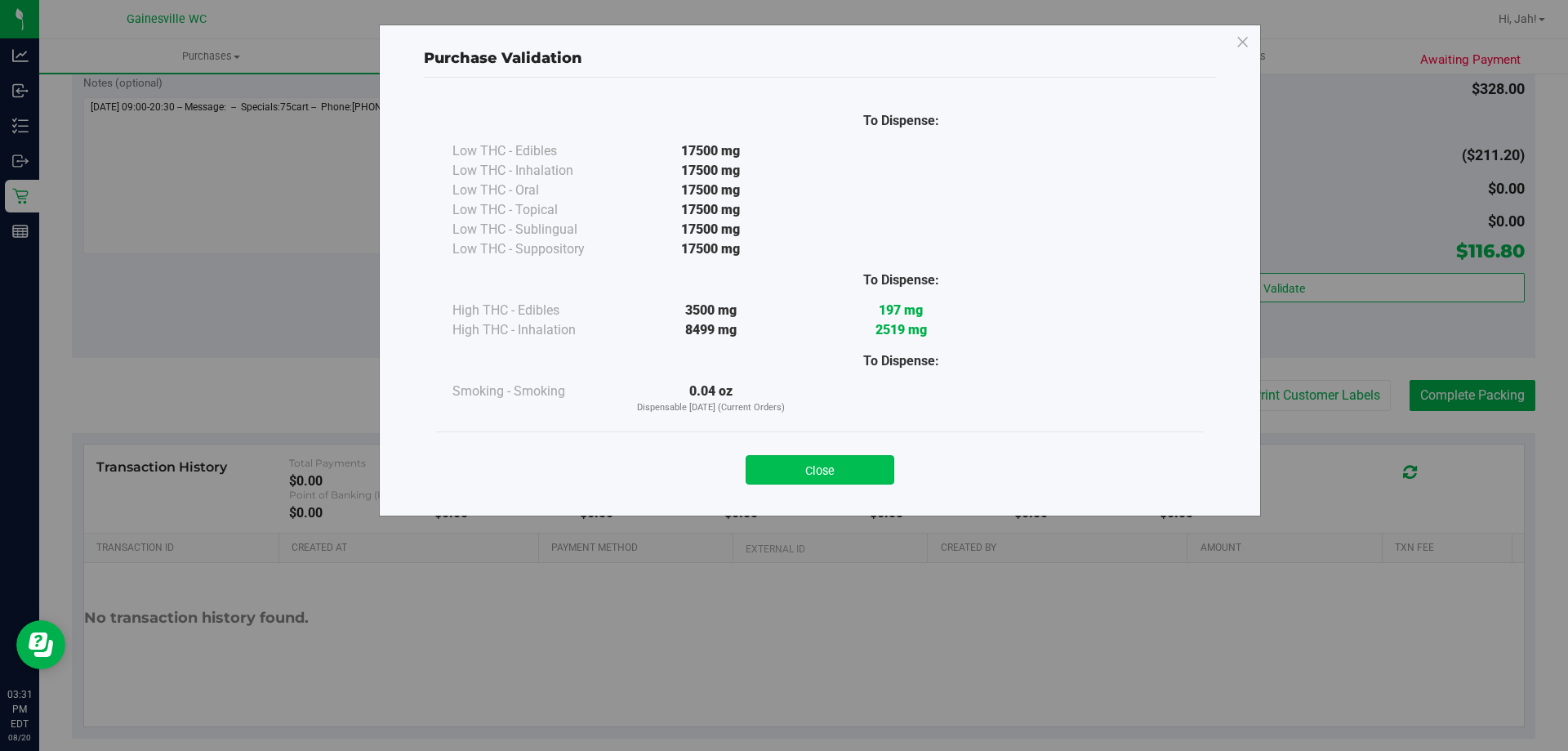
click at [784, 468] on button "Close" at bounding box center [820, 469] width 149 height 29
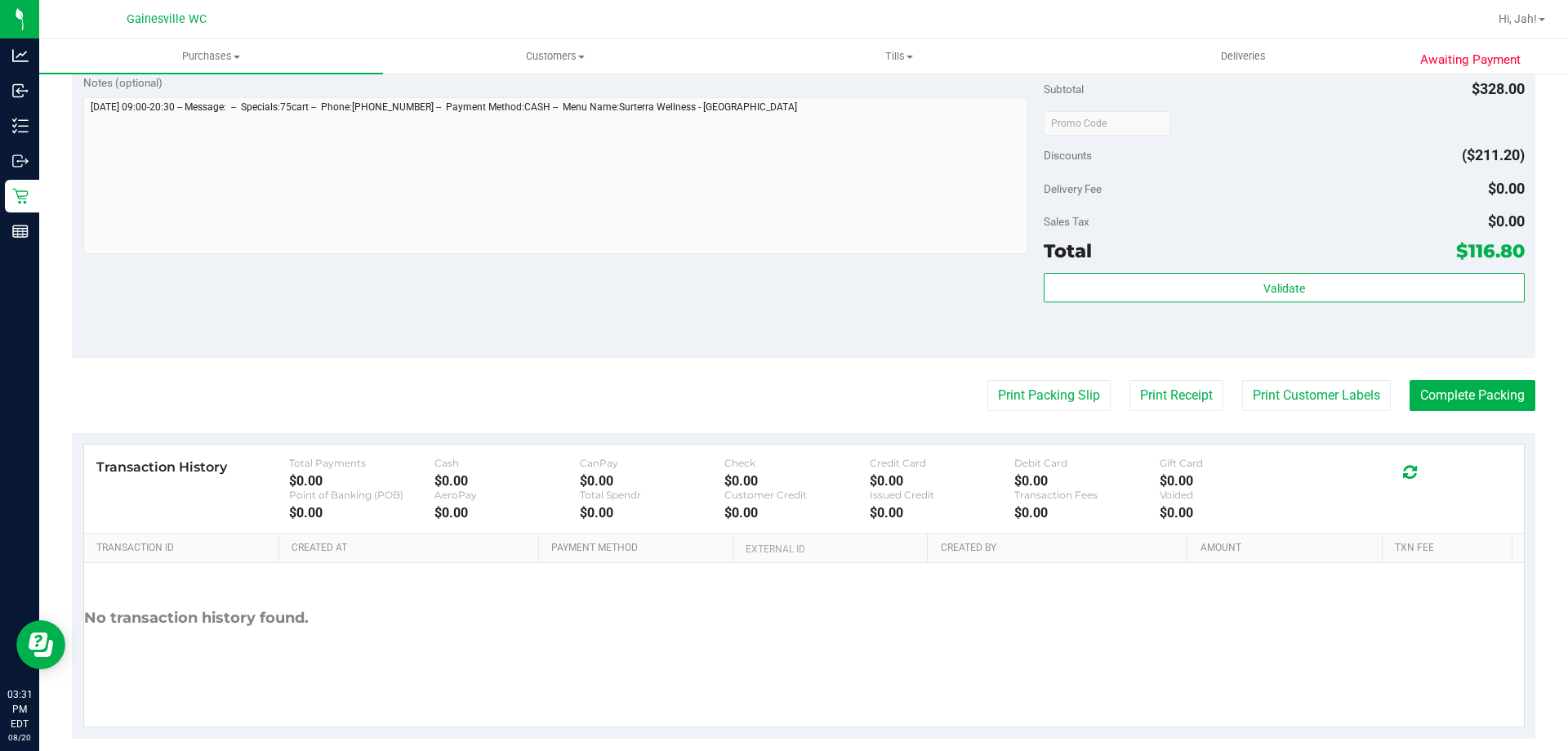
click at [784, 404] on button "Complete Packing" at bounding box center [1472, 395] width 125 height 31
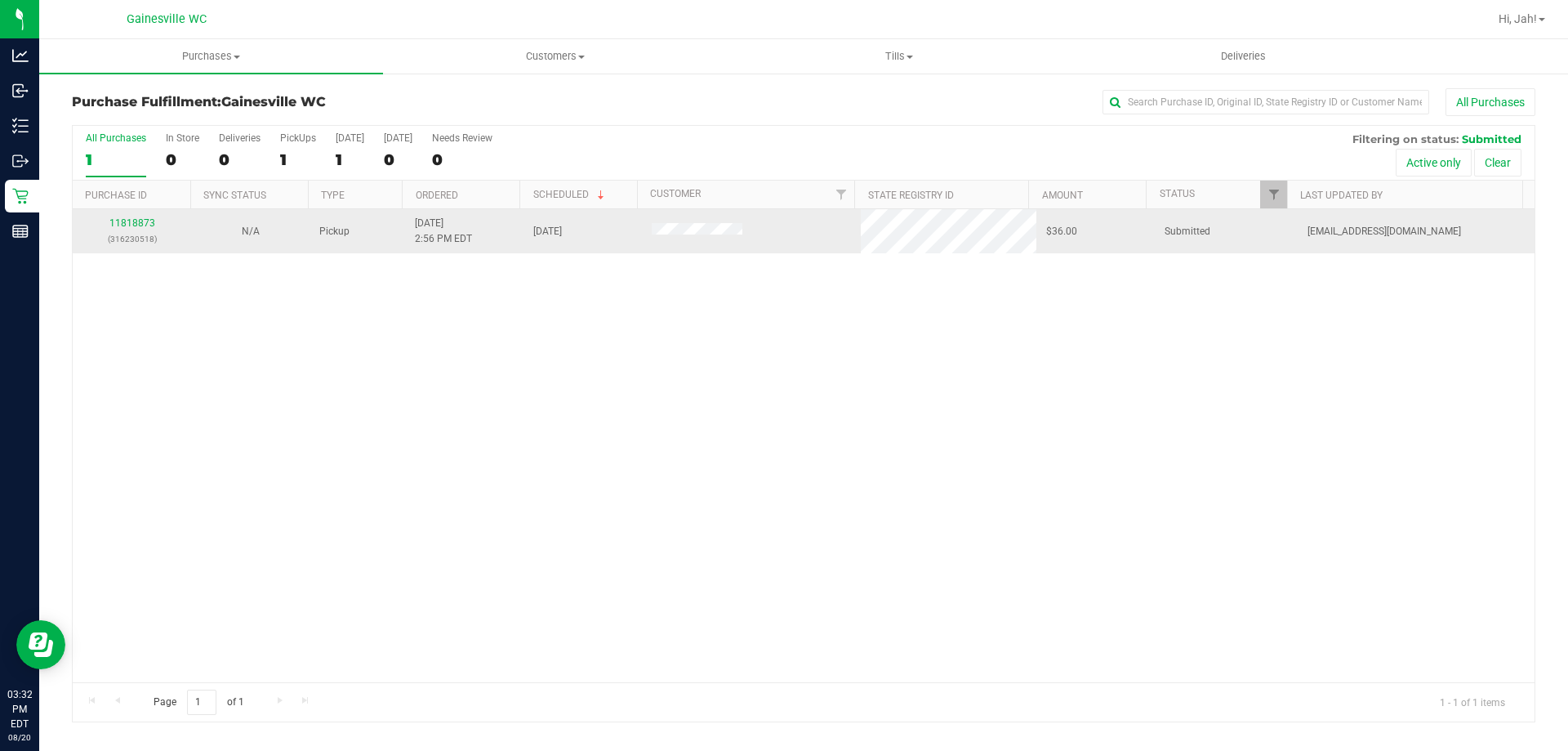
click at [128, 229] on div "11818873 (316230518)" at bounding box center [131, 231] width 99 height 31
click at [132, 225] on link "11818873" at bounding box center [132, 223] width 45 height 11
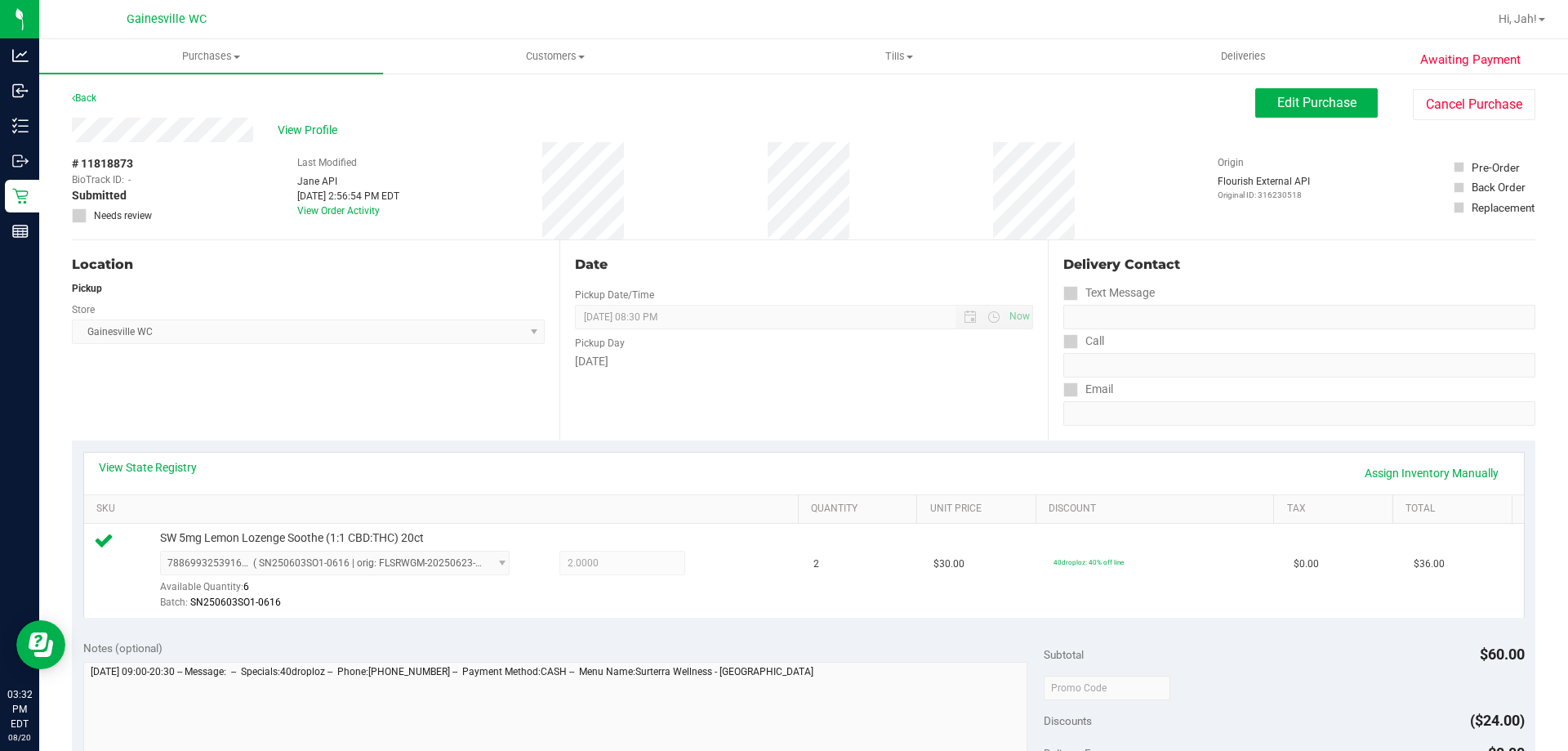
scroll to position [491, 0]
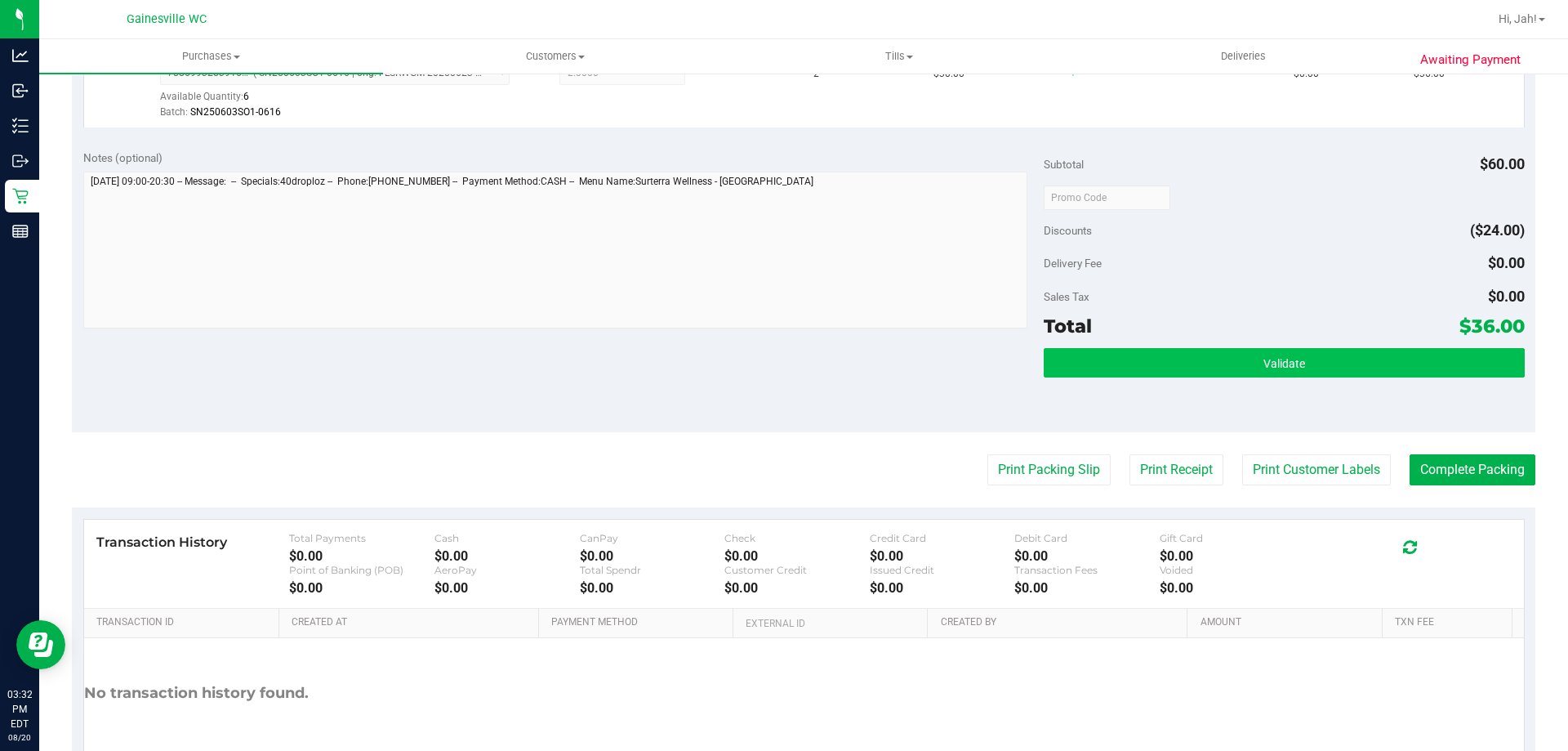
drag, startPoint x: 1207, startPoint y: 324, endPoint x: 1207, endPoint y: 355, distance: 31.0
click at [784, 325] on div "Total $36.00" at bounding box center [1283, 325] width 480 height 29
click at [784, 355] on button "Validate" at bounding box center [1283, 362] width 480 height 29
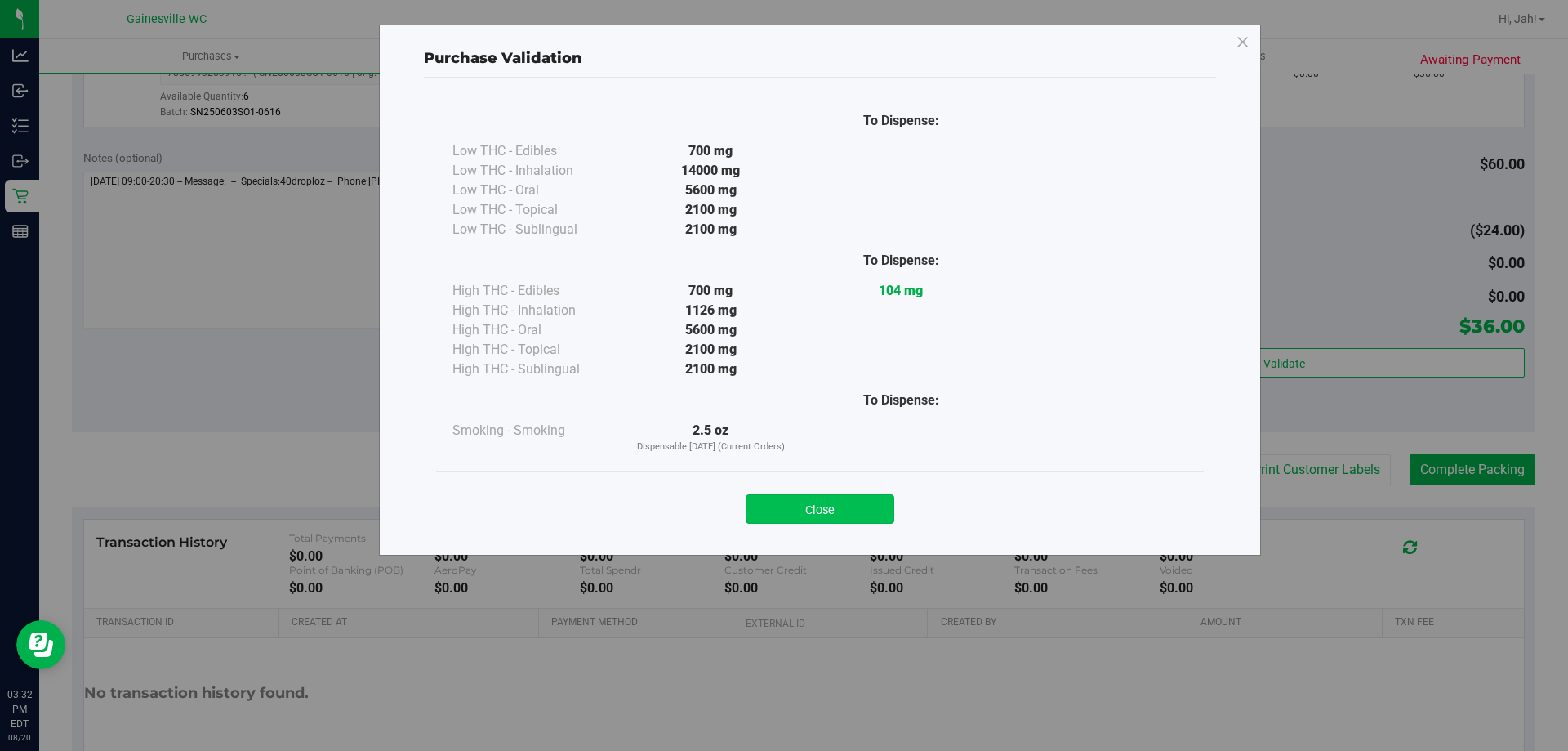
click at [784, 523] on div "Close" at bounding box center [819, 504] width 767 height 66
click at [784, 515] on button "Close" at bounding box center [820, 509] width 149 height 29
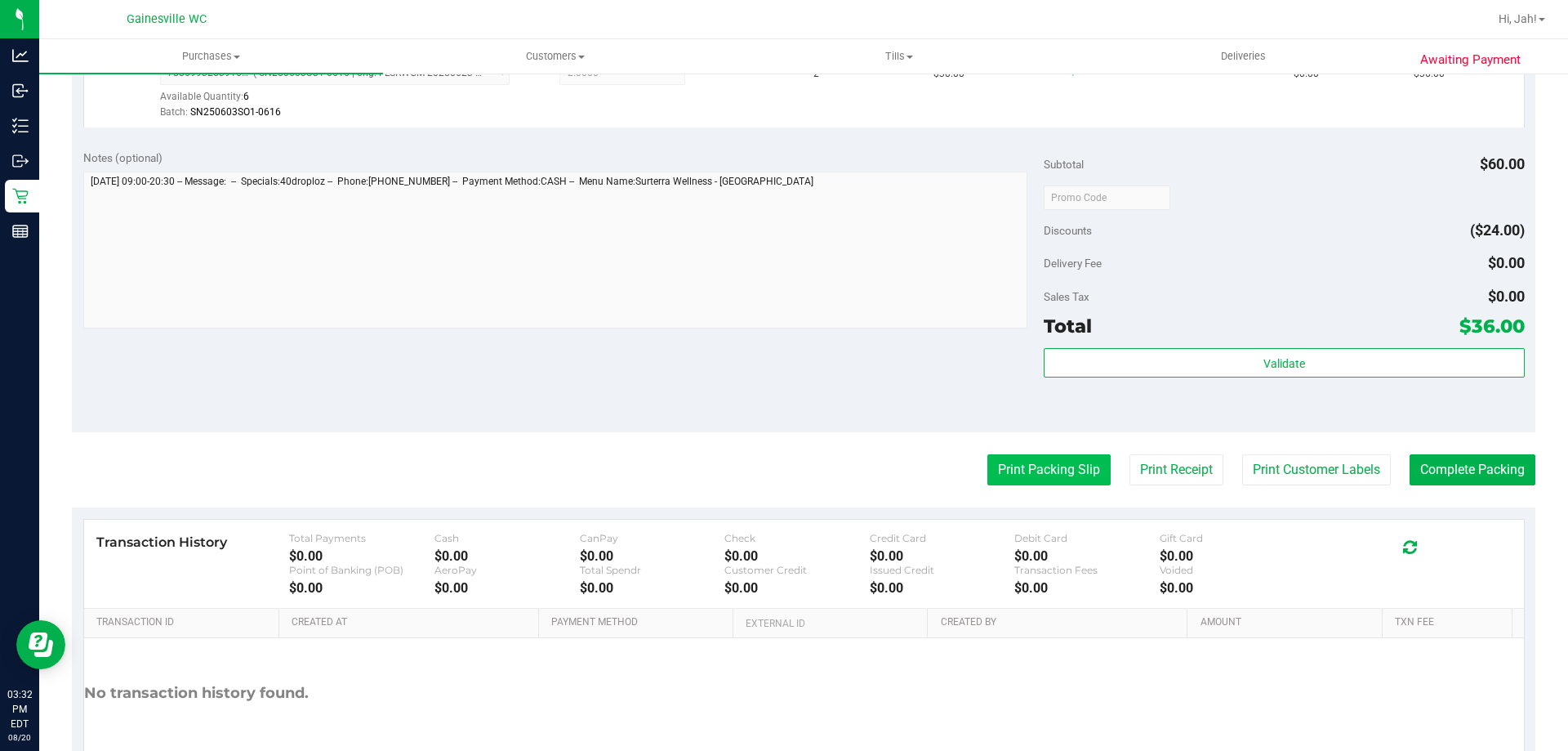
click at [784, 473] on button "Print Packing Slip" at bounding box center [1048, 470] width 124 height 31
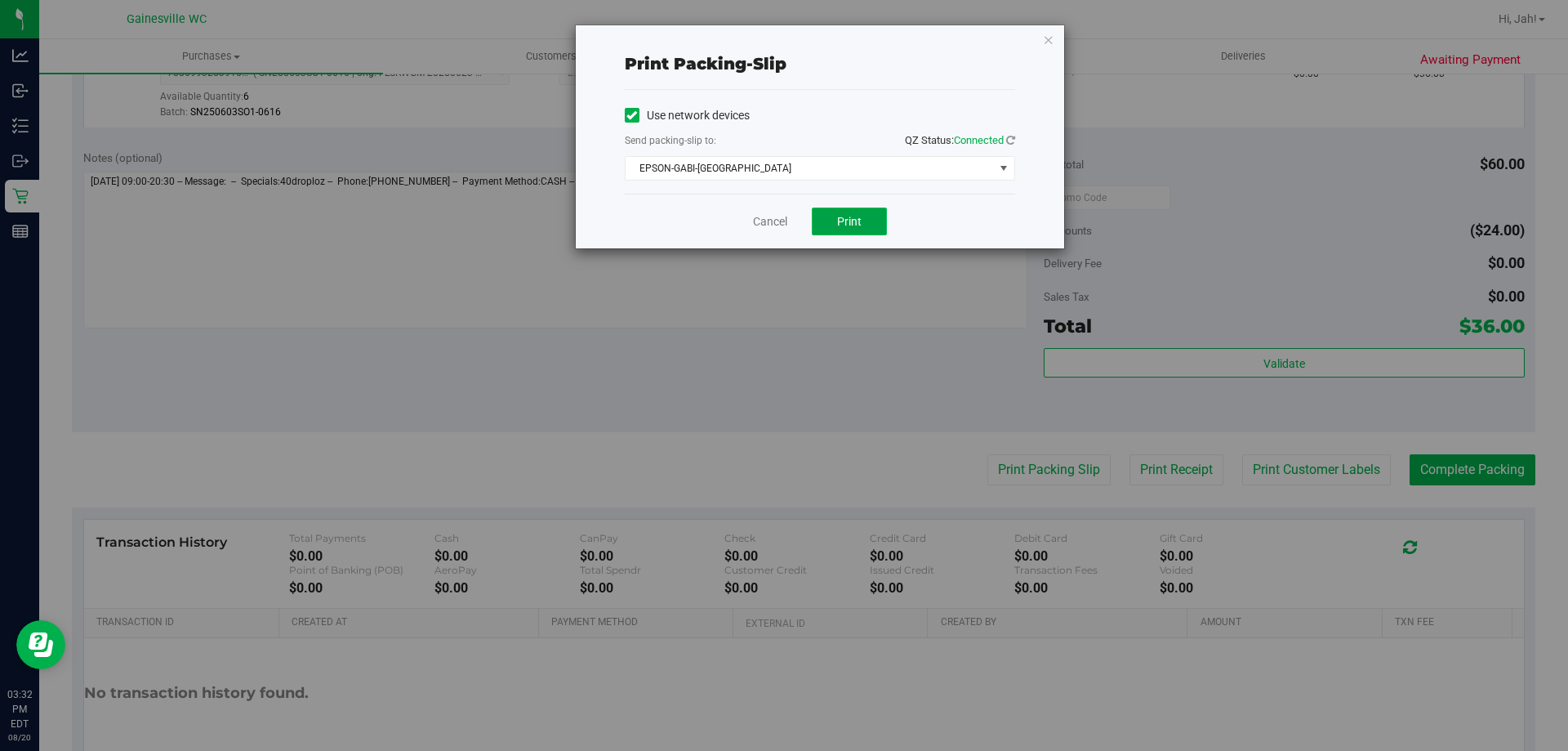
click at [784, 227] on button "Print" at bounding box center [850, 221] width 75 height 27
click at [764, 227] on link "Cancel" at bounding box center [770, 222] width 34 height 17
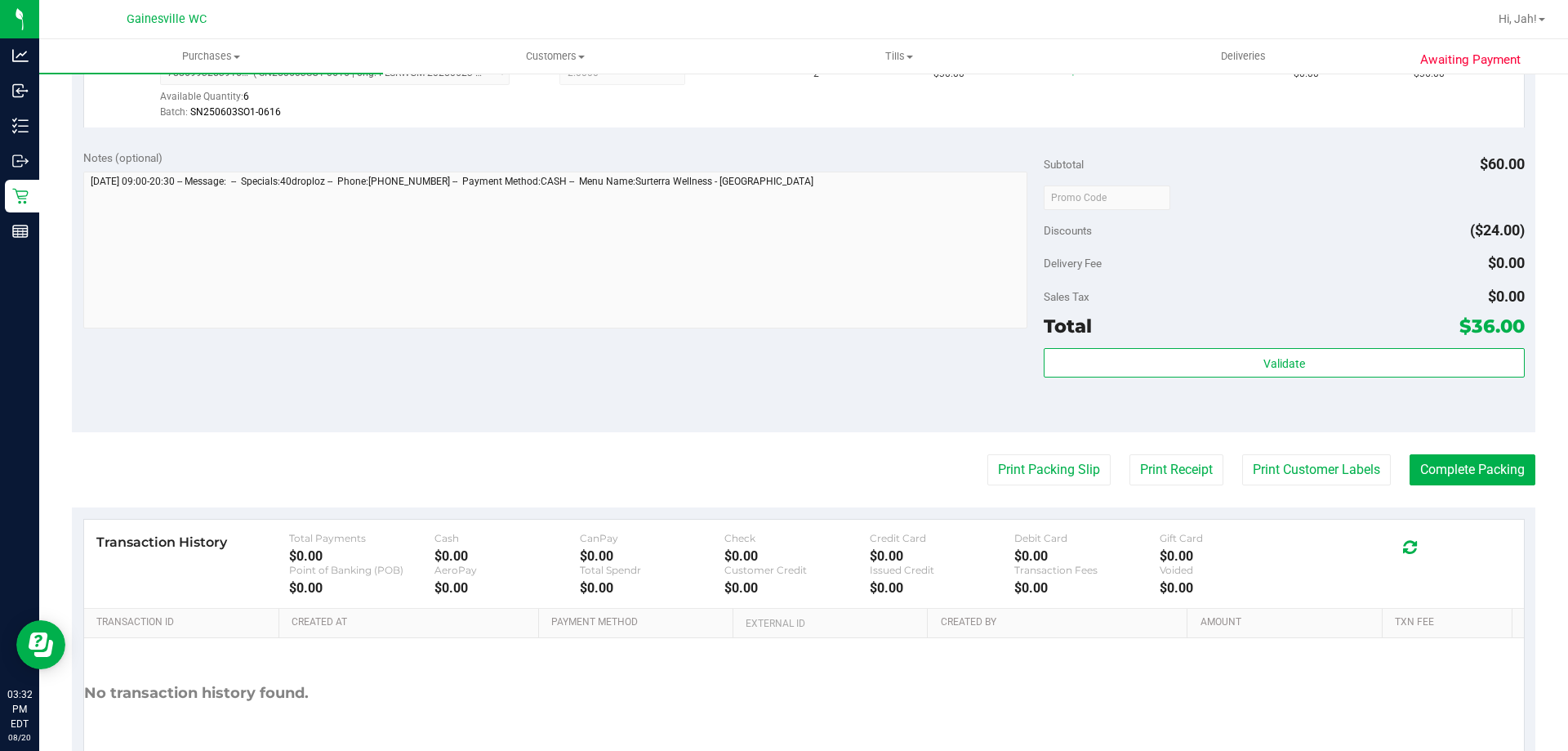
click at [784, 336] on span "Total" at bounding box center [1067, 325] width 48 height 23
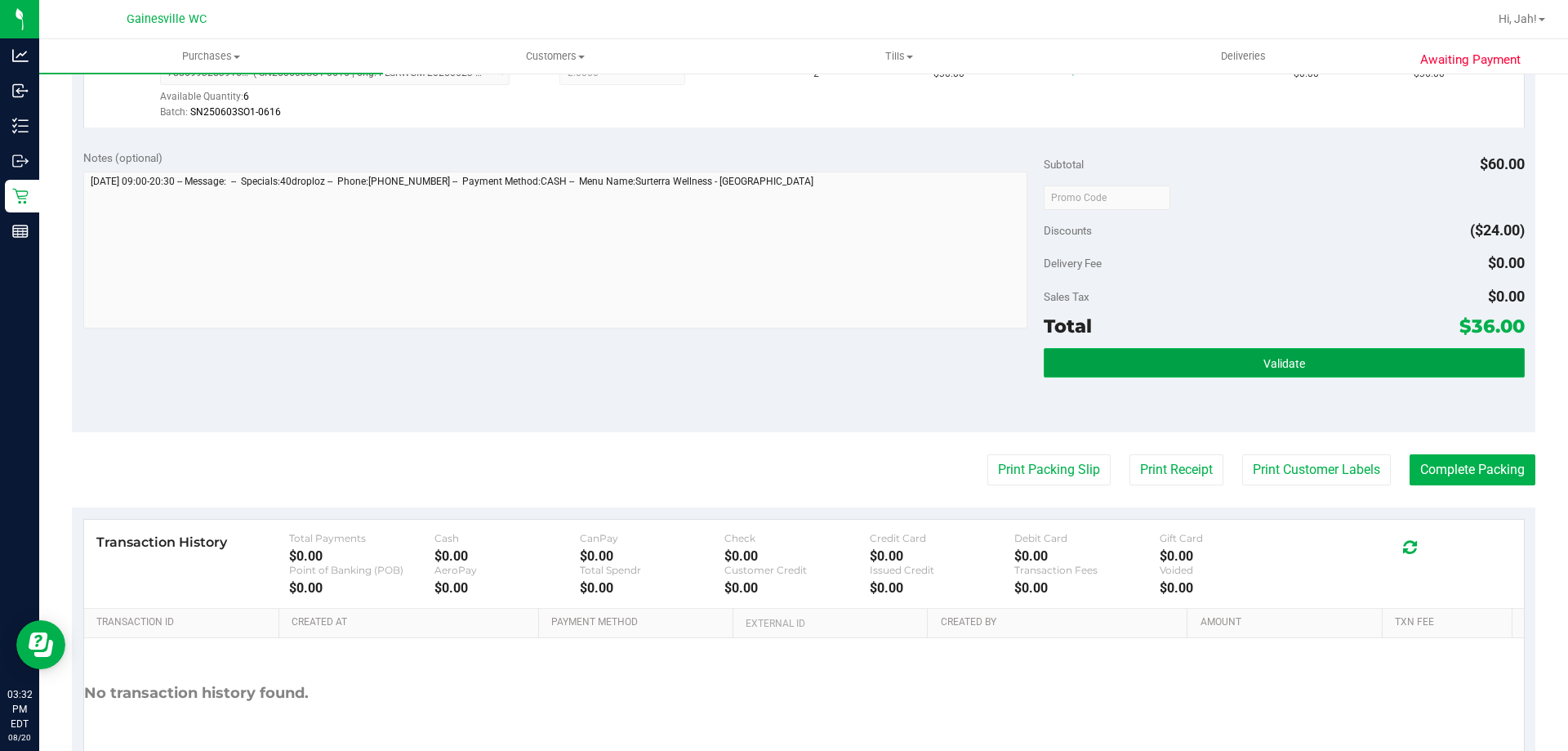
click at [784, 376] on button "Validate" at bounding box center [1283, 362] width 480 height 29
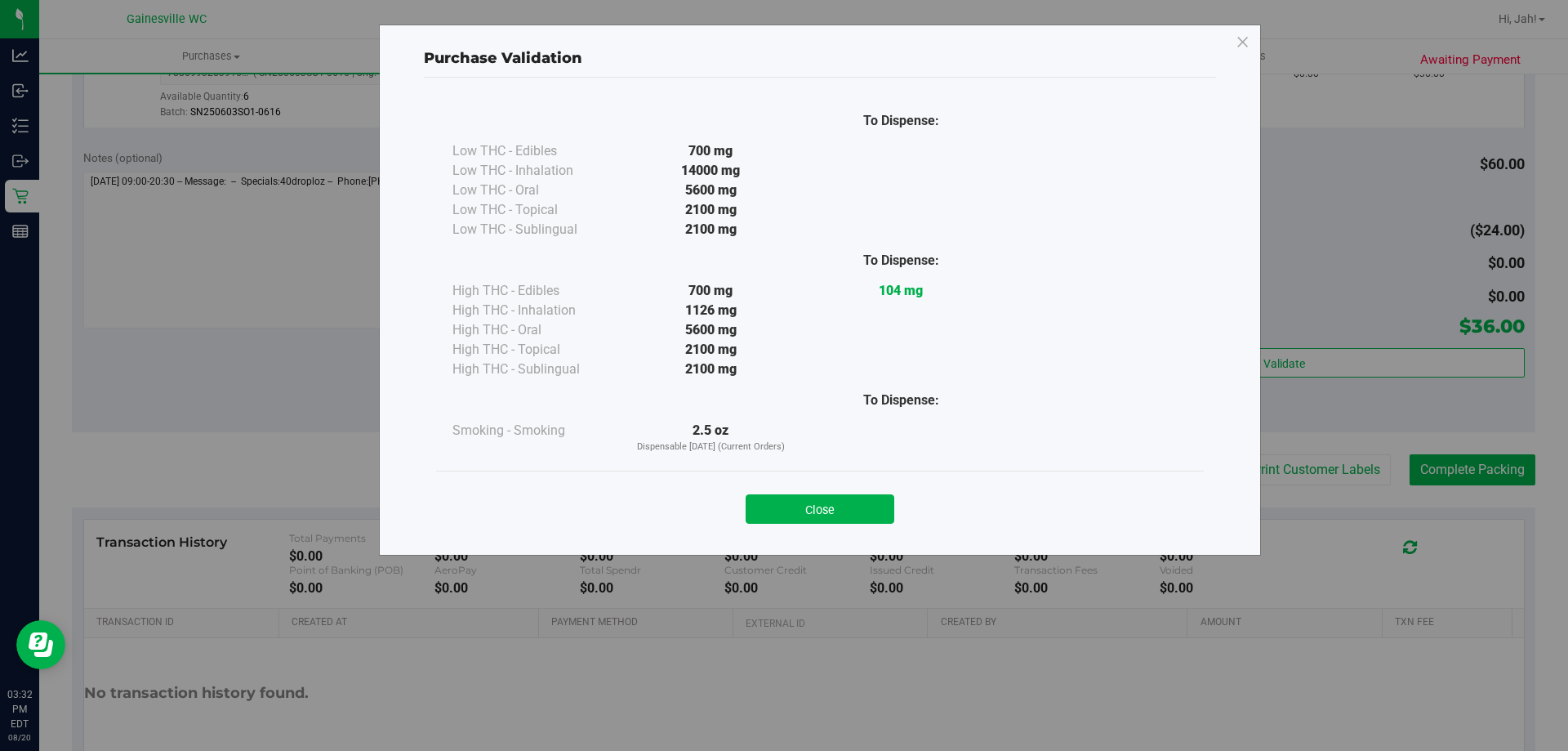
drag, startPoint x: 869, startPoint y: 501, endPoint x: 1468, endPoint y: 506, distance: 599.0
click at [784, 503] on button "Close" at bounding box center [820, 509] width 149 height 29
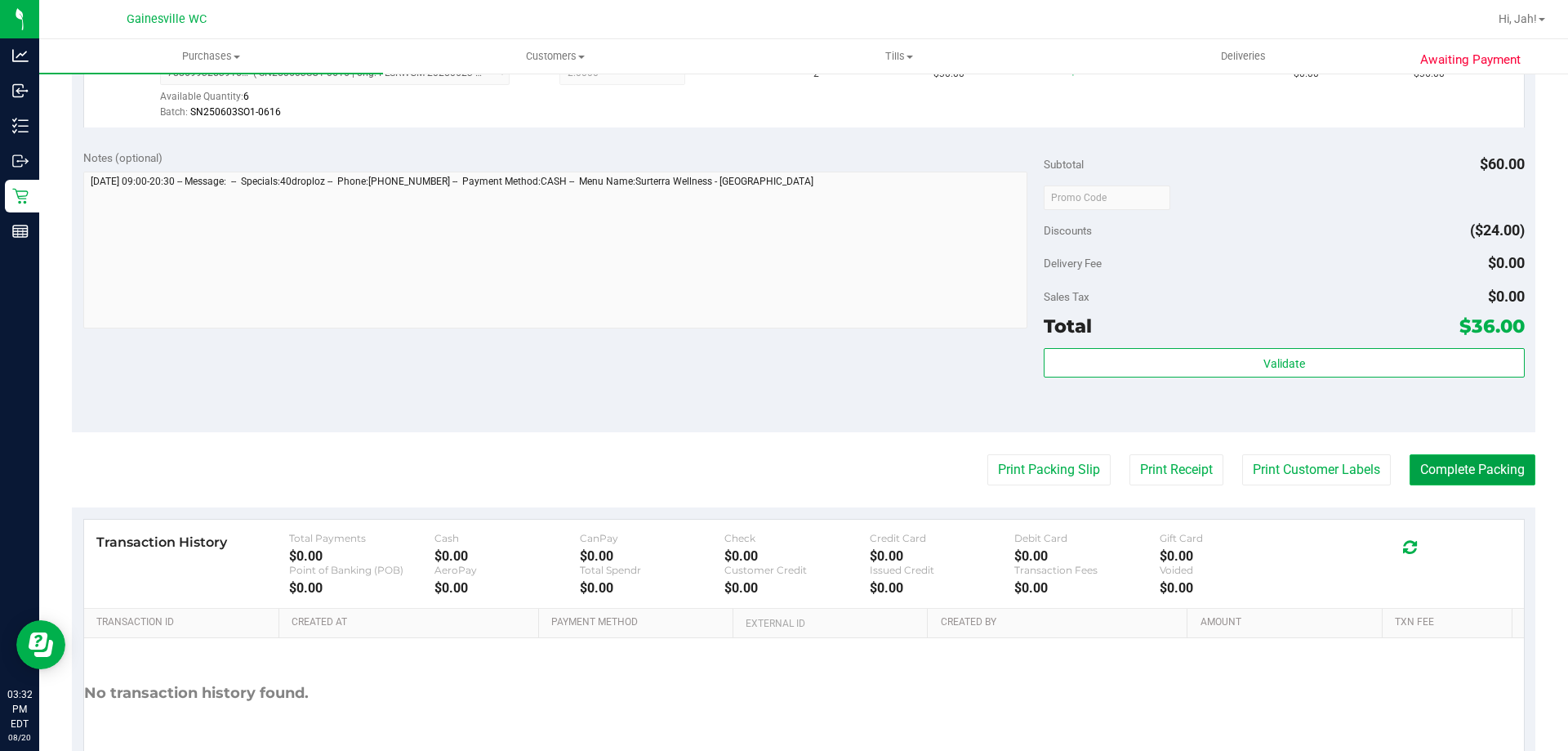
click at [784, 474] on button "Complete Packing" at bounding box center [1472, 470] width 125 height 31
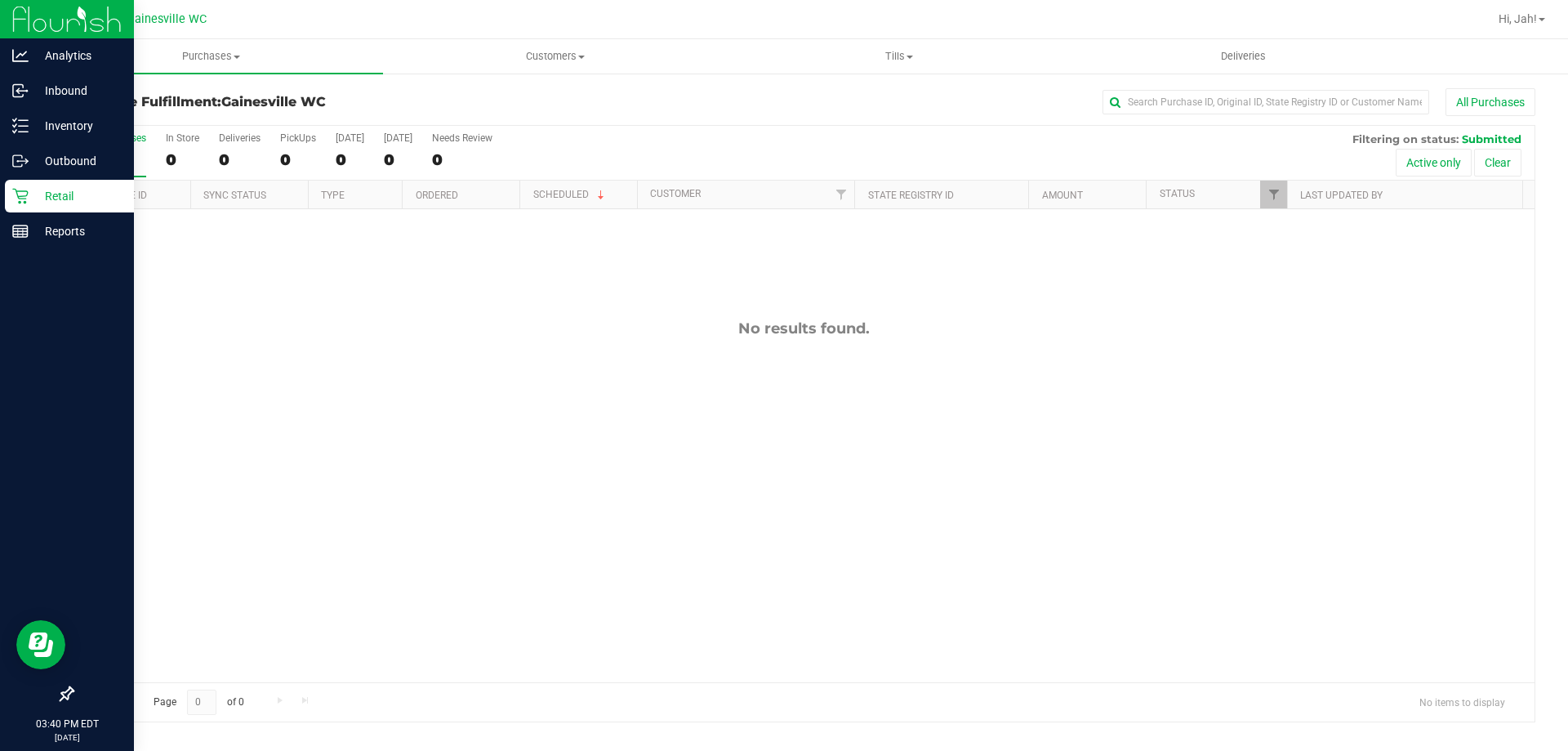
click at [26, 208] on div "Retail" at bounding box center [69, 196] width 129 height 33
